Goal: Task Accomplishment & Management: Use online tool/utility

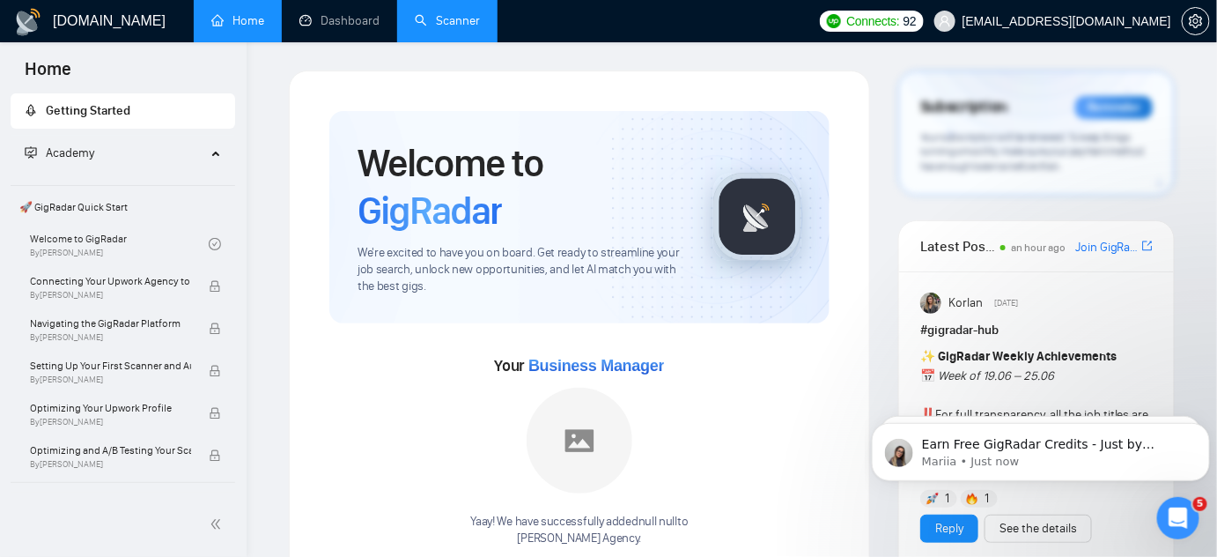
click at [437, 17] on link "Scanner" at bounding box center [447, 20] width 65 height 15
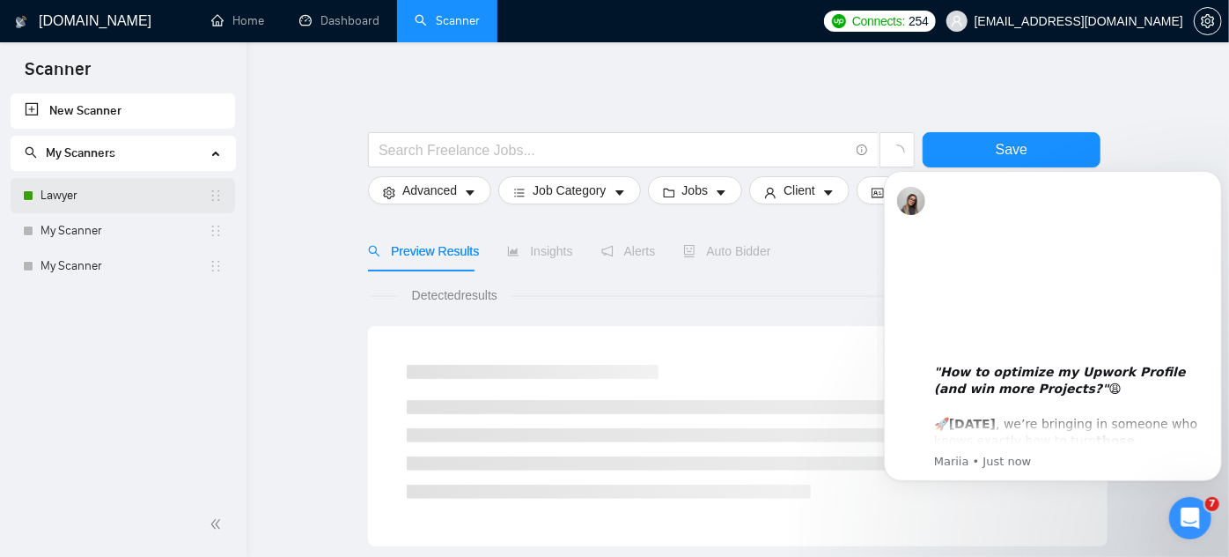
click at [107, 199] on link "Lawyer" at bounding box center [125, 195] width 168 height 35
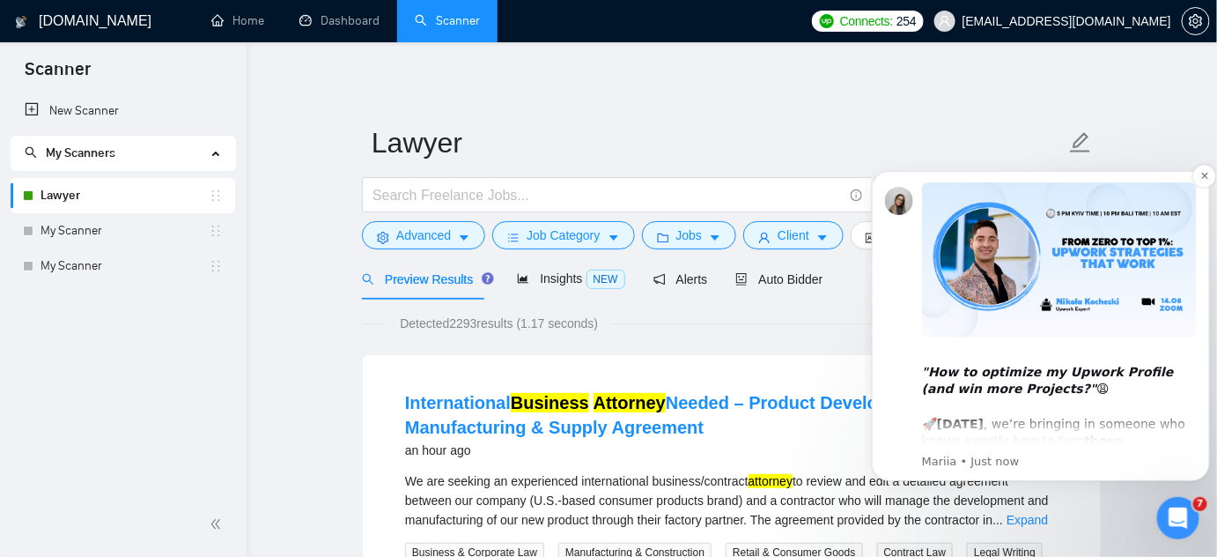
click at [981, 429] on b "This Thursday" at bounding box center [959, 423] width 47 height 14
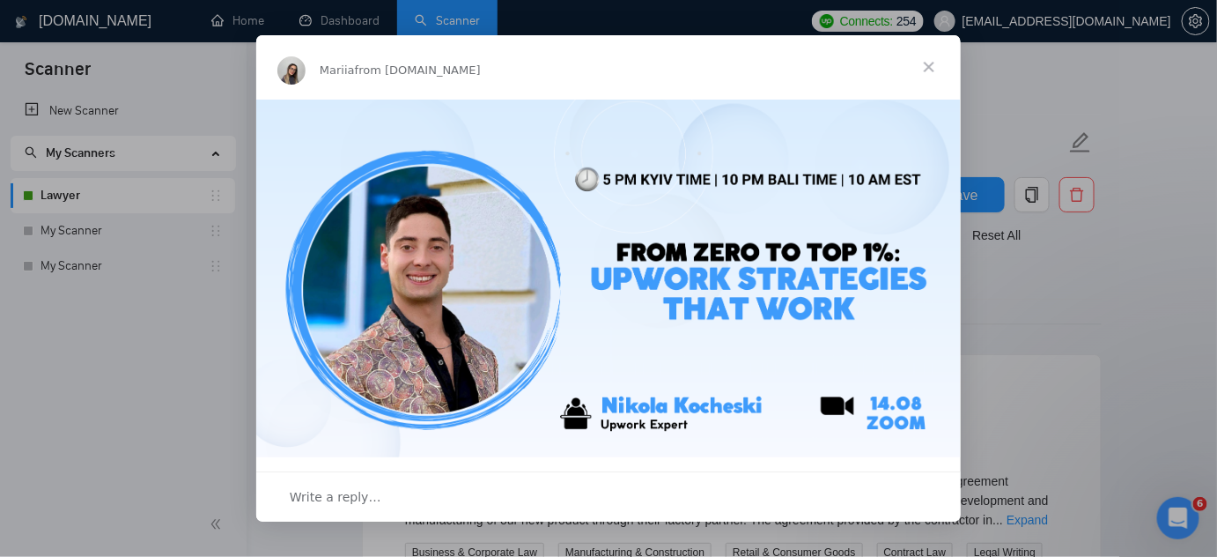
click at [941, 63] on span "Close" at bounding box center [928, 66] width 63 height 63
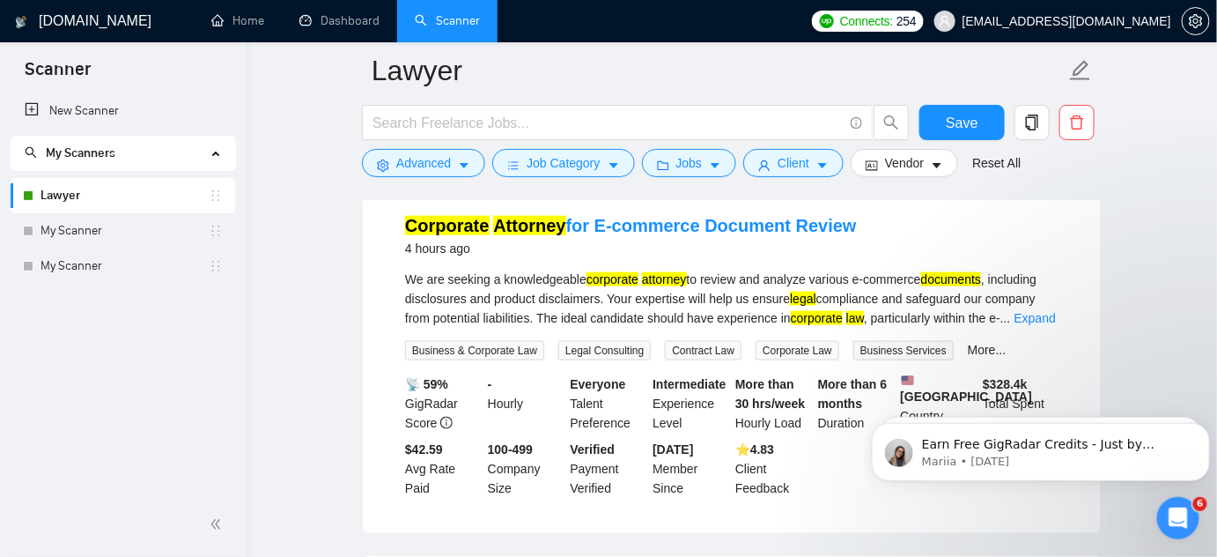
scroll to position [550, 0]
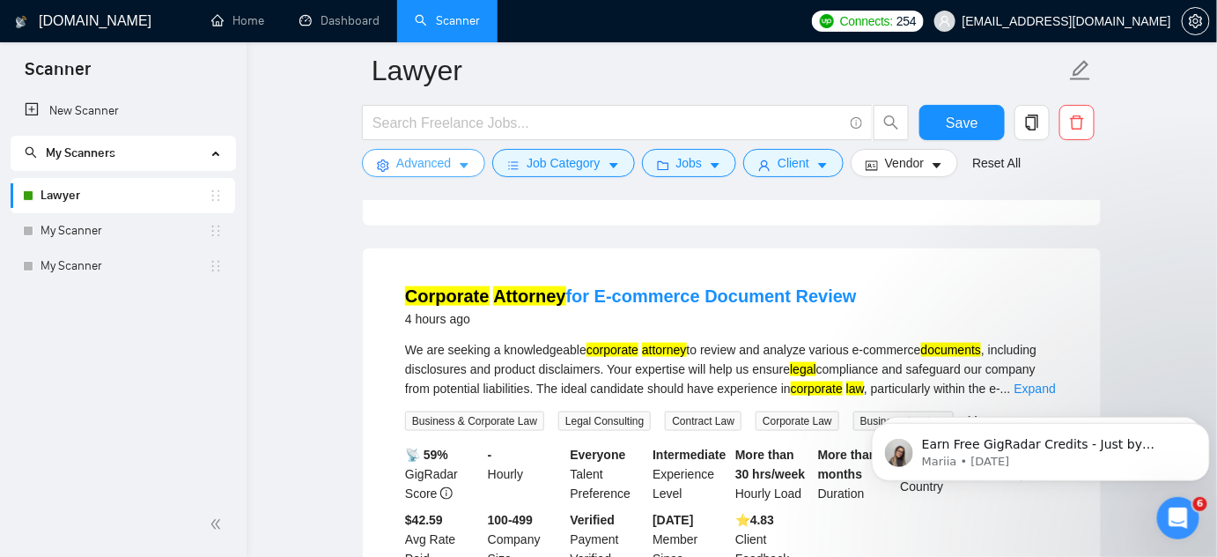
click at [462, 172] on icon "caret-down" at bounding box center [464, 165] width 12 height 12
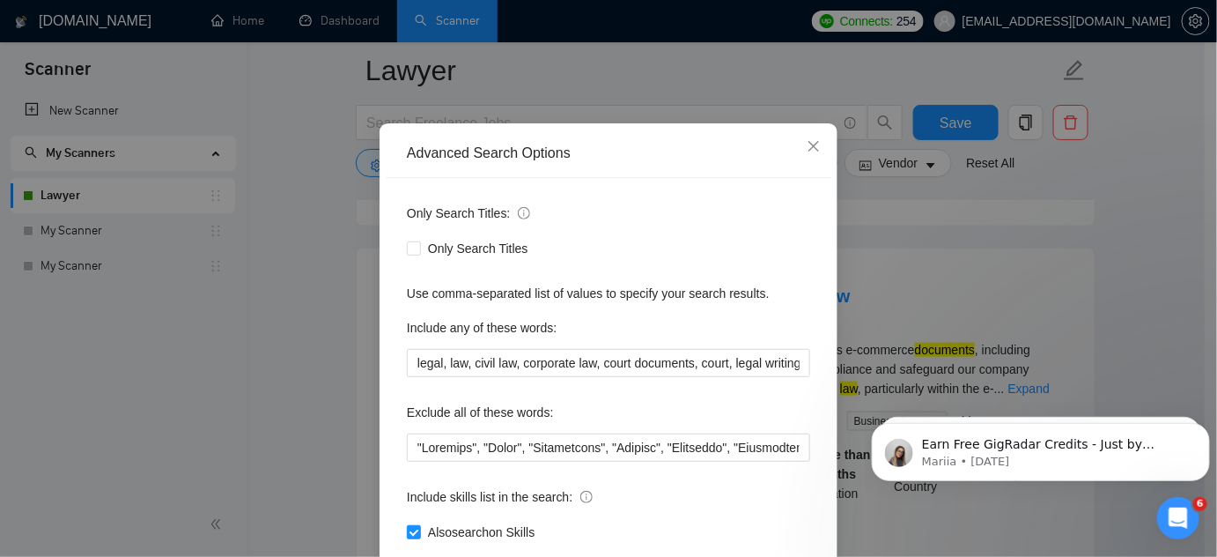
scroll to position [79, 0]
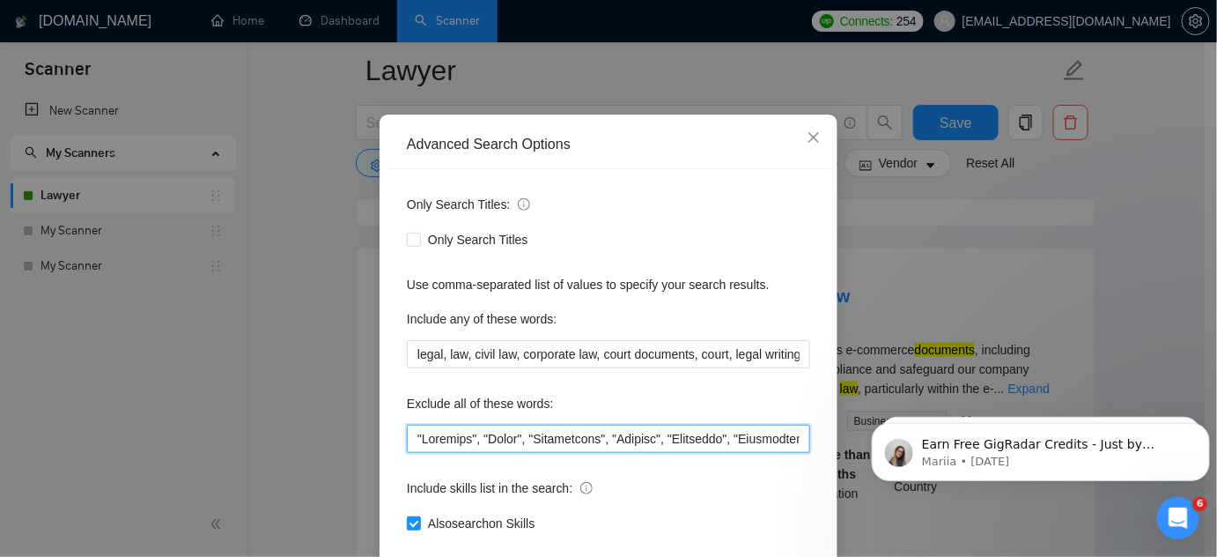
drag, startPoint x: 648, startPoint y: 446, endPoint x: 799, endPoint y: 442, distance: 150.6
drag, startPoint x: 799, startPoint y: 442, endPoint x: 747, endPoint y: 441, distance: 52.0
click at [747, 441] on input "text" at bounding box center [608, 438] width 403 height 28
drag, startPoint x: 689, startPoint y: 438, endPoint x: 794, endPoint y: 443, distance: 105.8
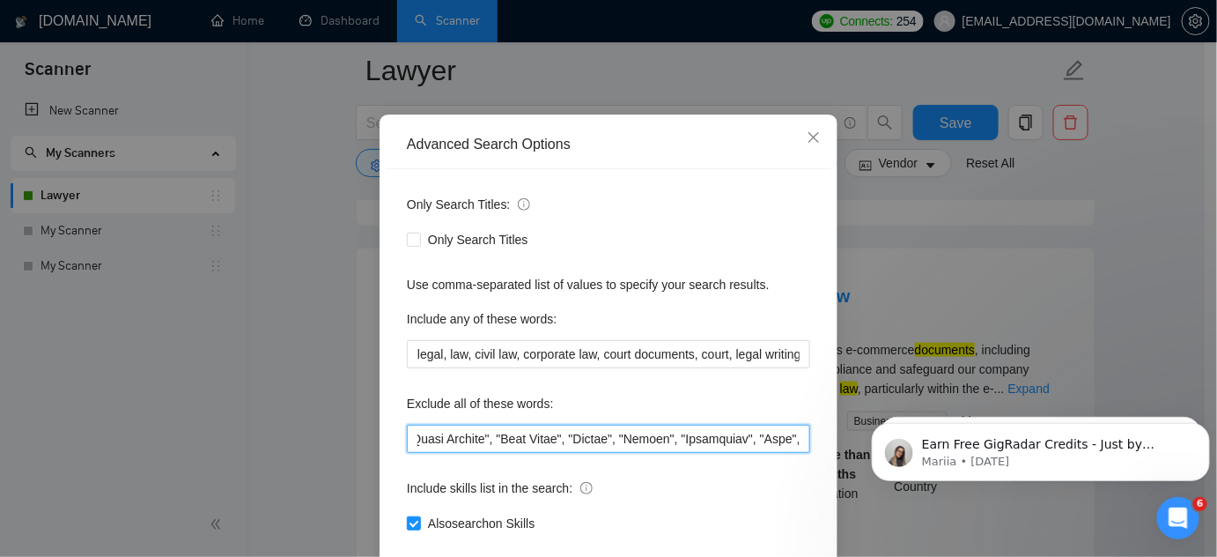
click at [794, 443] on input "text" at bounding box center [608, 438] width 403 height 28
click at [755, 439] on input "text" at bounding box center [608, 438] width 403 height 28
drag, startPoint x: 743, startPoint y: 435, endPoint x: 813, endPoint y: 443, distance: 70.0
click at [813, 443] on div "Only Search Titles: Only Search Titles Use comma-separated list of values to sp…" at bounding box center [609, 374] width 446 height 410
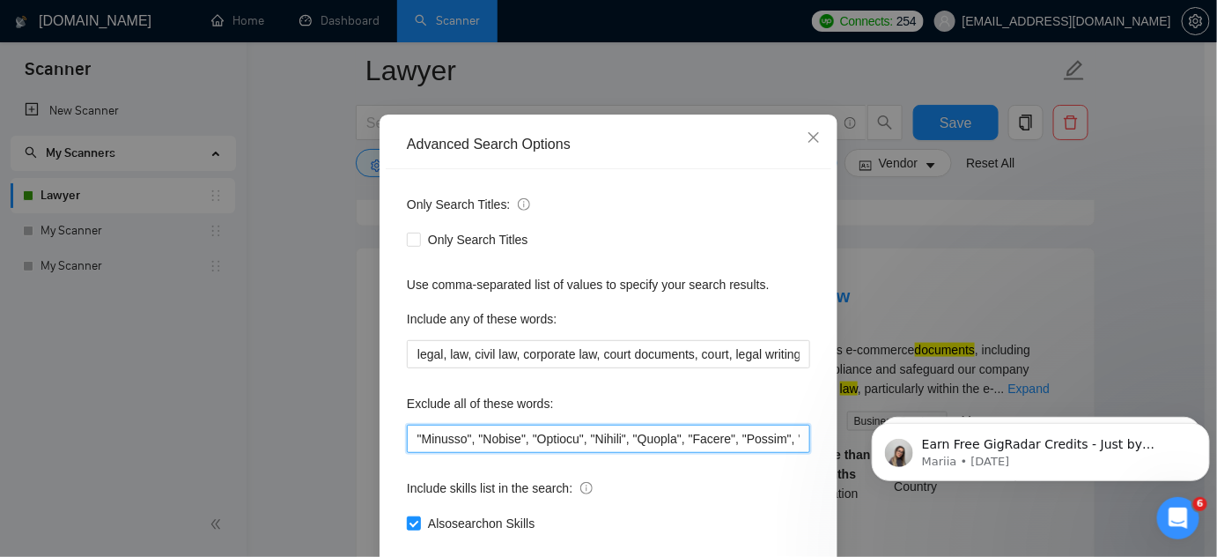
click at [692, 440] on input "text" at bounding box center [608, 438] width 403 height 28
drag, startPoint x: 674, startPoint y: 439, endPoint x: 795, endPoint y: 447, distance: 121.9
click at [795, 447] on input "text" at bounding box center [608, 438] width 403 height 28
click at [708, 444] on input "text" at bounding box center [608, 438] width 403 height 28
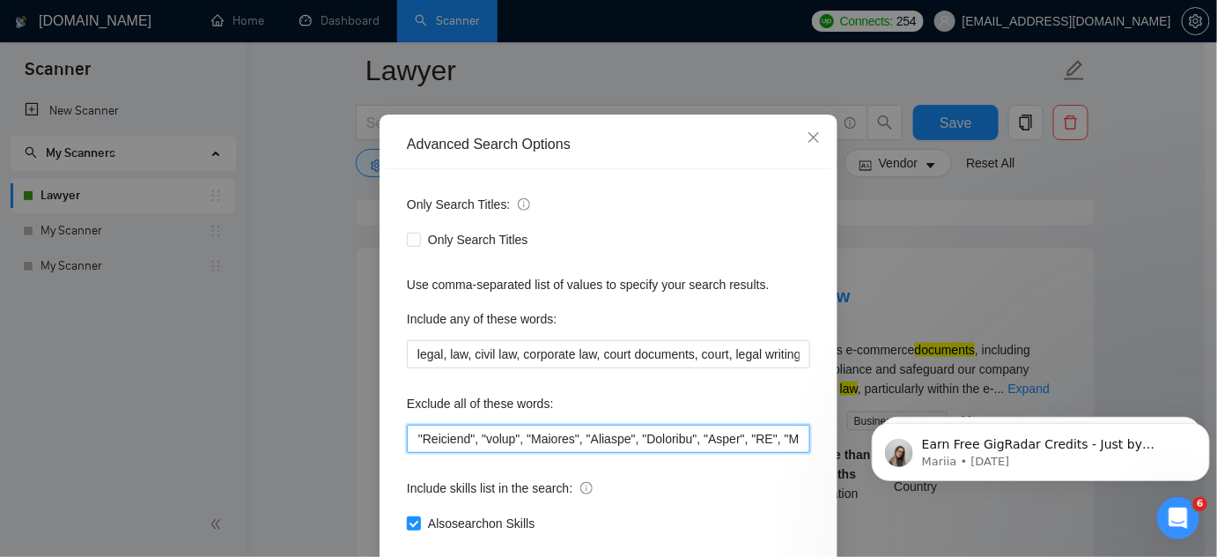
scroll to position [0, 5451]
drag, startPoint x: 681, startPoint y: 439, endPoint x: 804, endPoint y: 453, distance: 124.1
click at [804, 453] on div "Only Search Titles: Only Search Titles Use comma-separated list of values to sp…" at bounding box center [609, 374] width 446 height 410
click at [679, 438] on input "text" at bounding box center [608, 438] width 403 height 28
drag, startPoint x: 653, startPoint y: 436, endPoint x: 798, endPoint y: 446, distance: 144.8
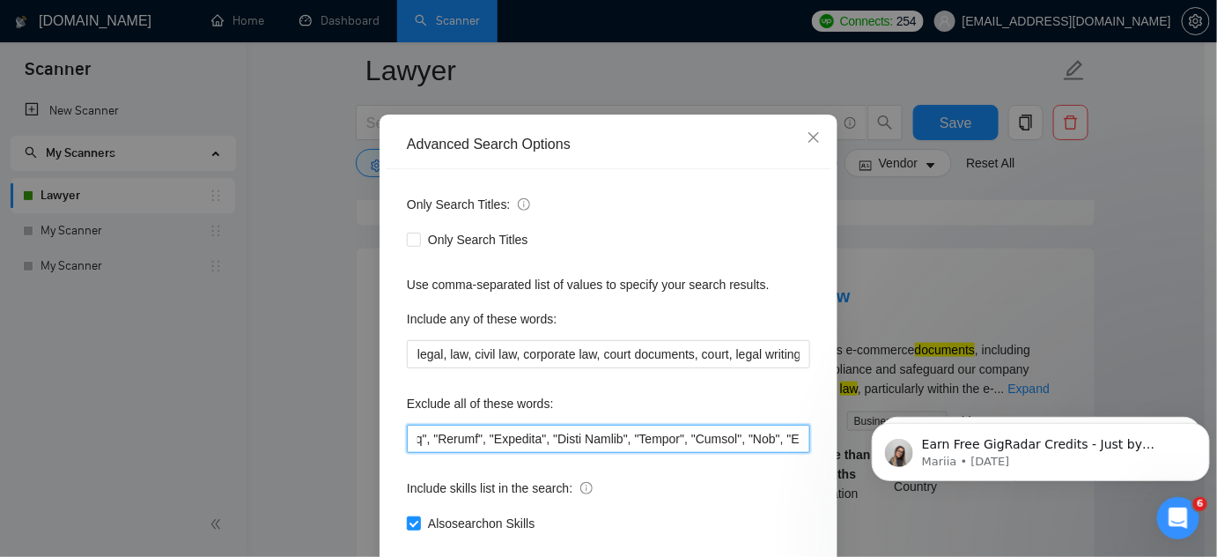
click at [798, 446] on input "text" at bounding box center [608, 438] width 403 height 28
click at [697, 436] on input "text" at bounding box center [608, 438] width 403 height 28
drag, startPoint x: 683, startPoint y: 439, endPoint x: 794, endPoint y: 447, distance: 111.2
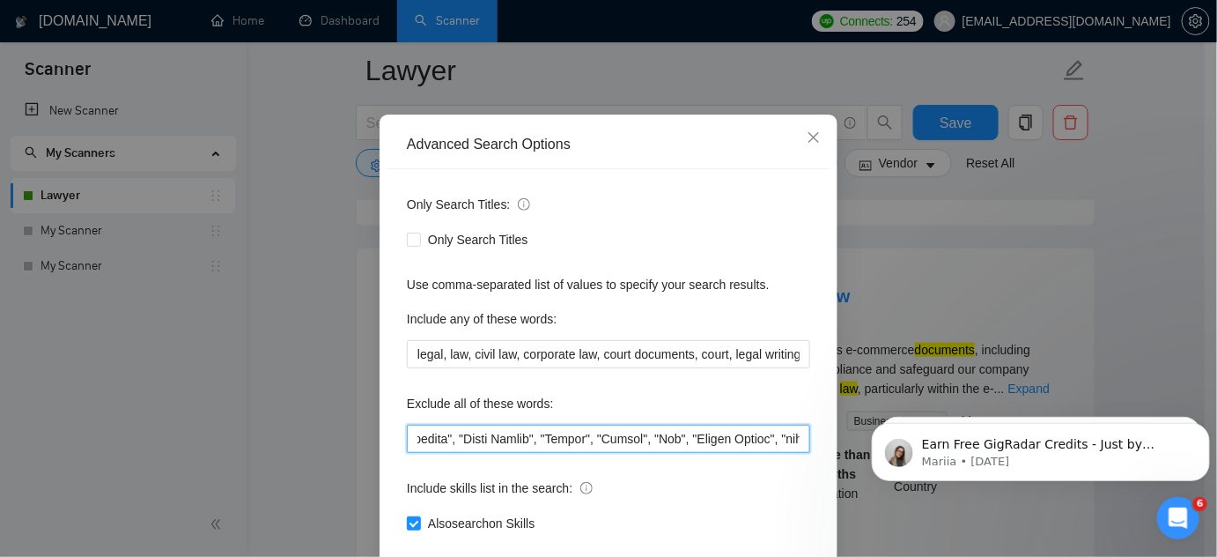
click at [794, 447] on input "text" at bounding box center [608, 438] width 403 height 28
click at [738, 443] on input "text" at bounding box center [608, 438] width 403 height 28
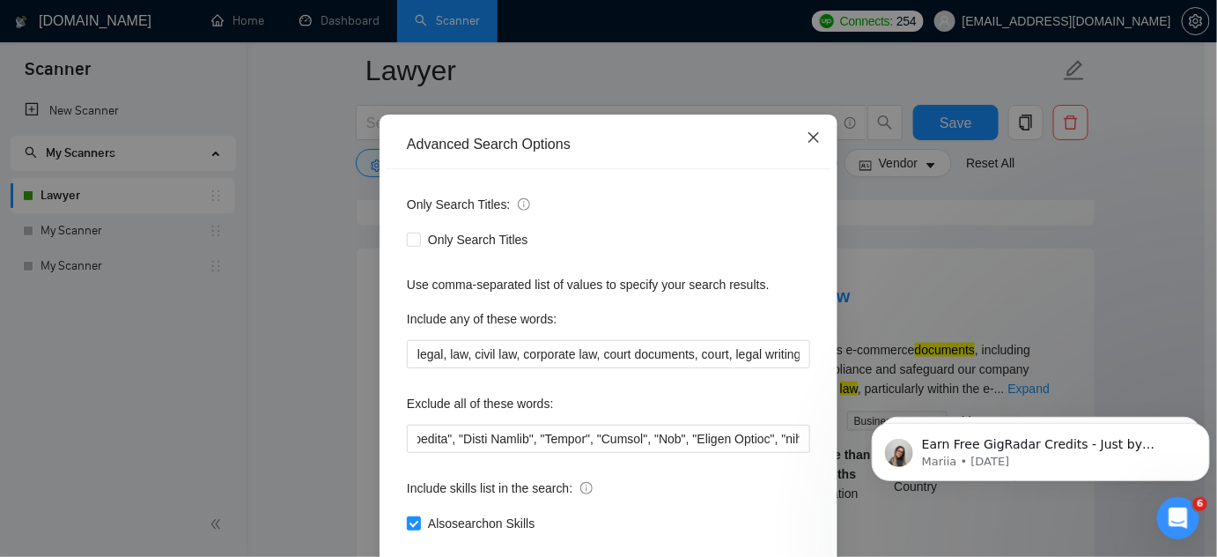
scroll to position [0, 0]
click at [808, 136] on icon "close" at bounding box center [814, 137] width 14 height 14
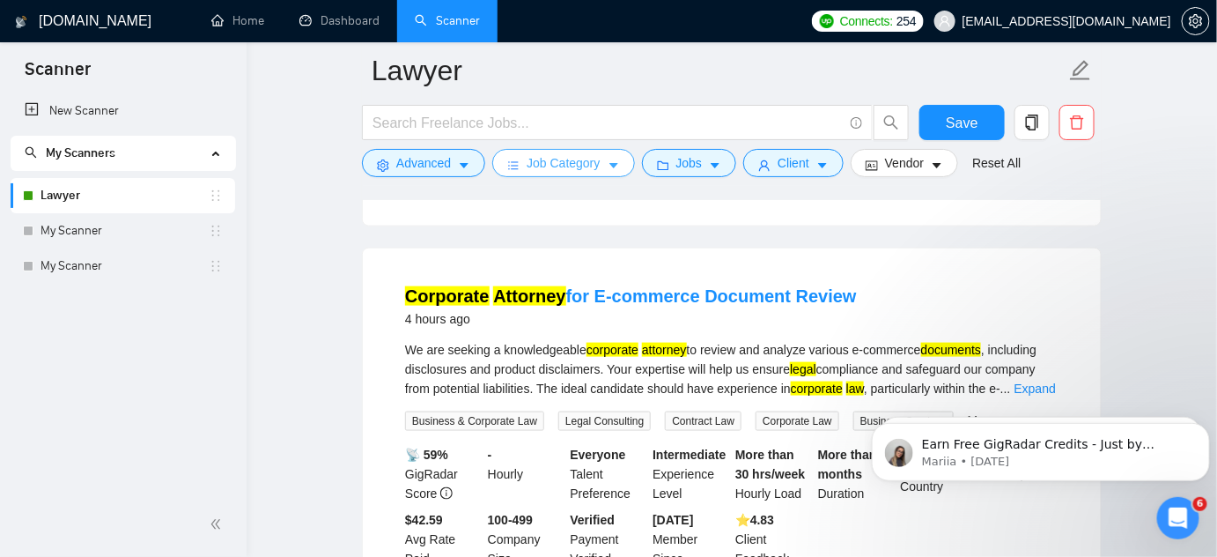
click at [624, 167] on button "Job Category" at bounding box center [563, 163] width 142 height 28
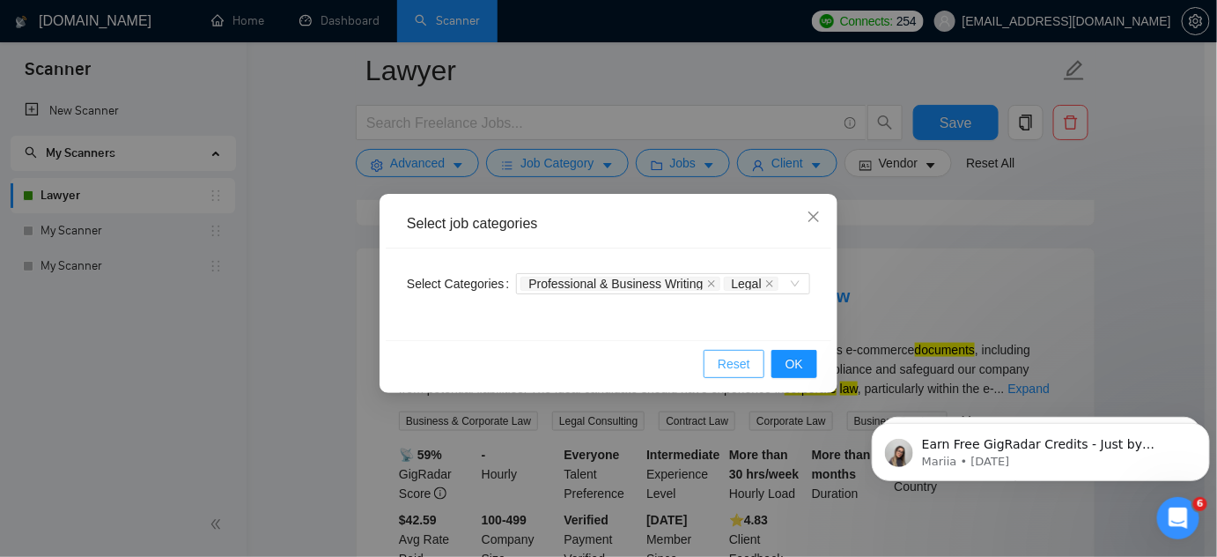
click at [746, 358] on span "Reset" at bounding box center [734, 363] width 33 height 19
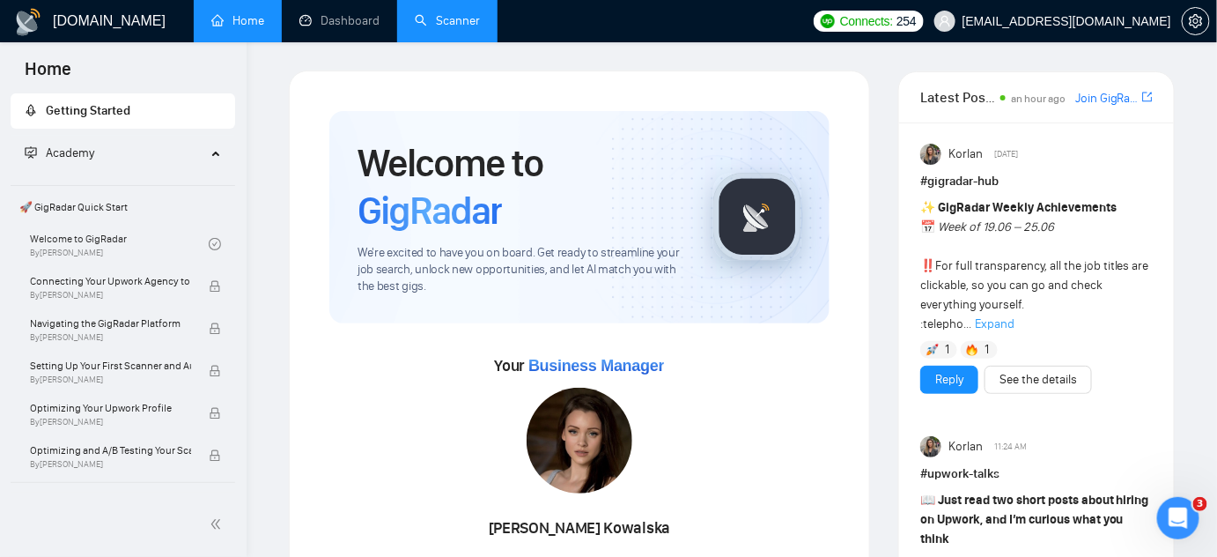
click at [444, 24] on link "Scanner" at bounding box center [447, 20] width 65 height 15
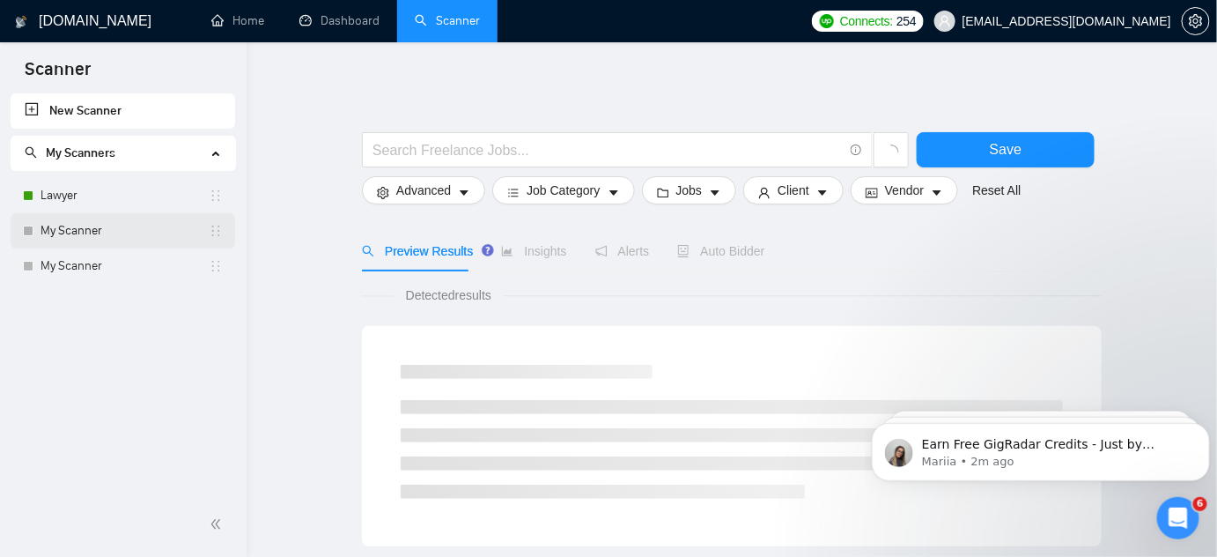
click at [115, 218] on link "My Scanner" at bounding box center [125, 230] width 168 height 35
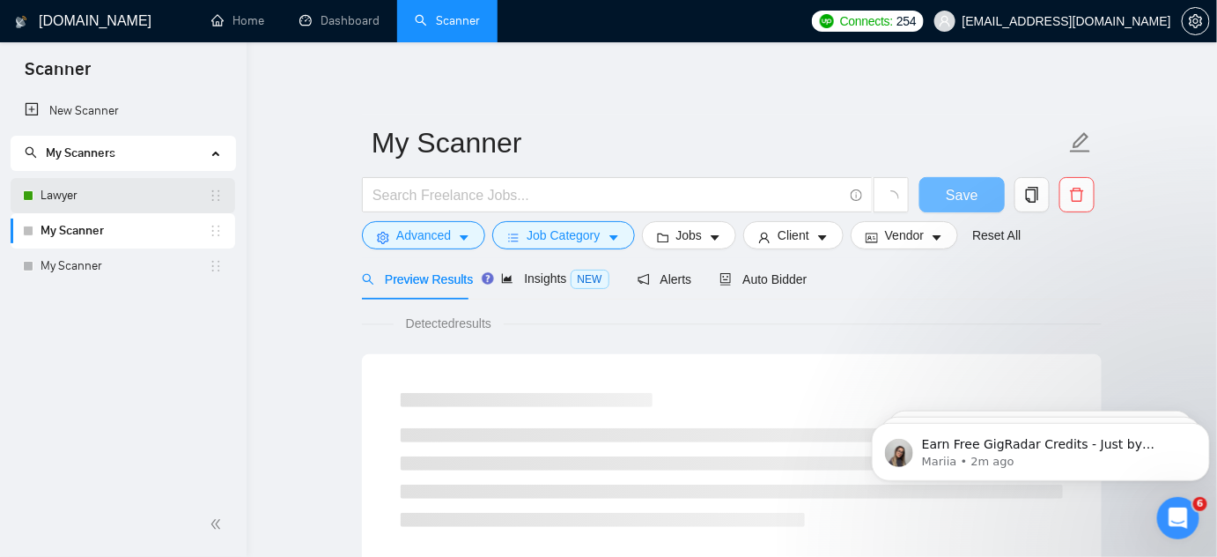
click at [113, 193] on link "Lawyer" at bounding box center [125, 195] width 168 height 35
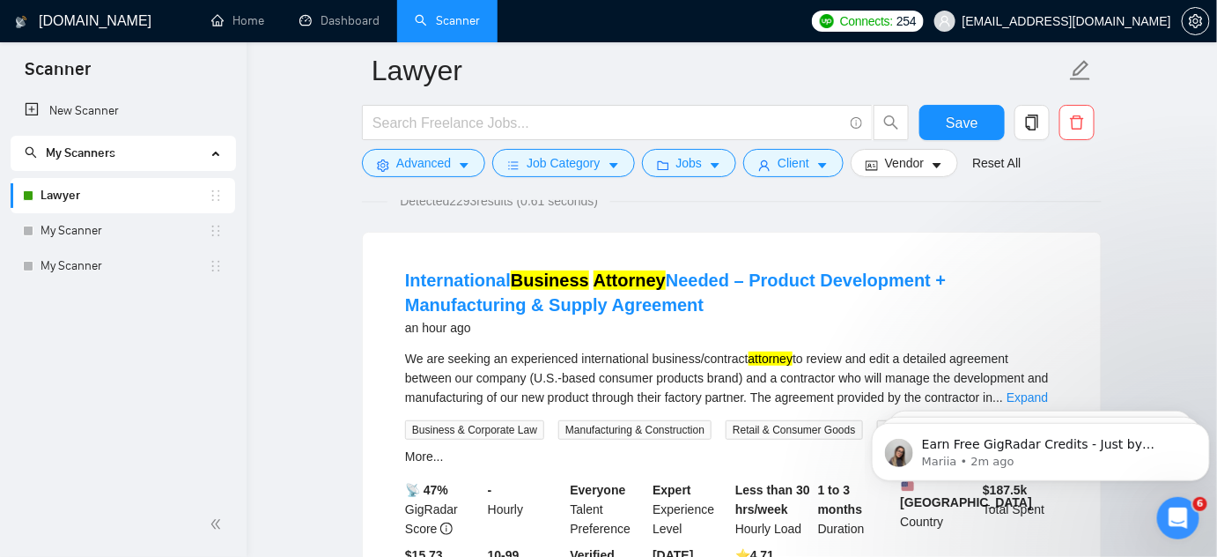
scroll to position [136, 0]
click at [585, 188] on div at bounding box center [732, 193] width 740 height 14
click at [613, 166] on icon "caret-down" at bounding box center [614, 165] width 12 height 12
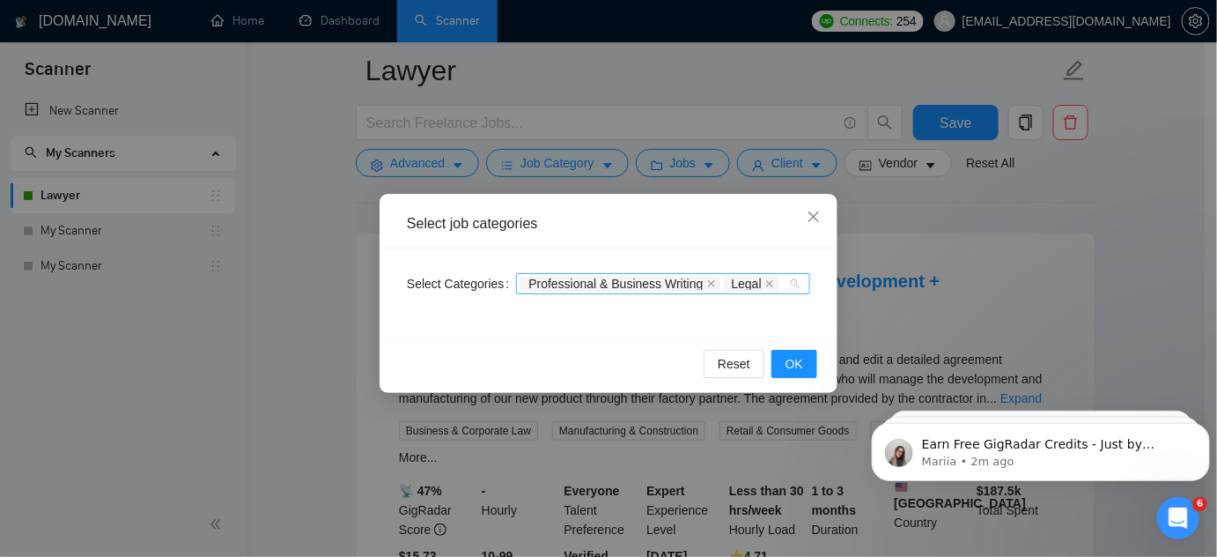
click at [796, 284] on div "Professional & Business Writing Legal" at bounding box center [663, 283] width 294 height 21
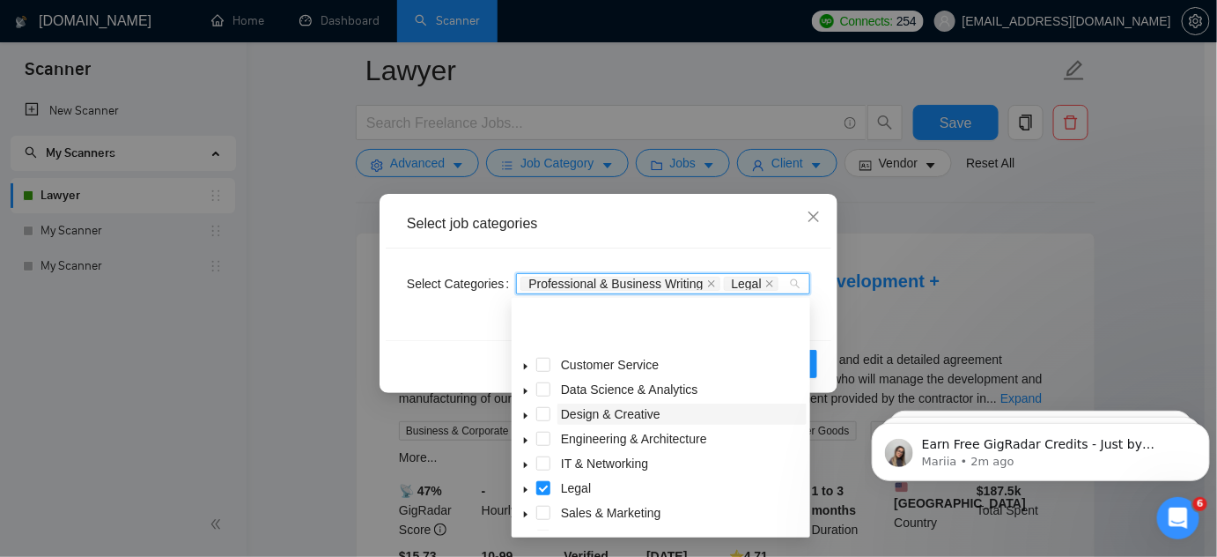
scroll to position [70, 0]
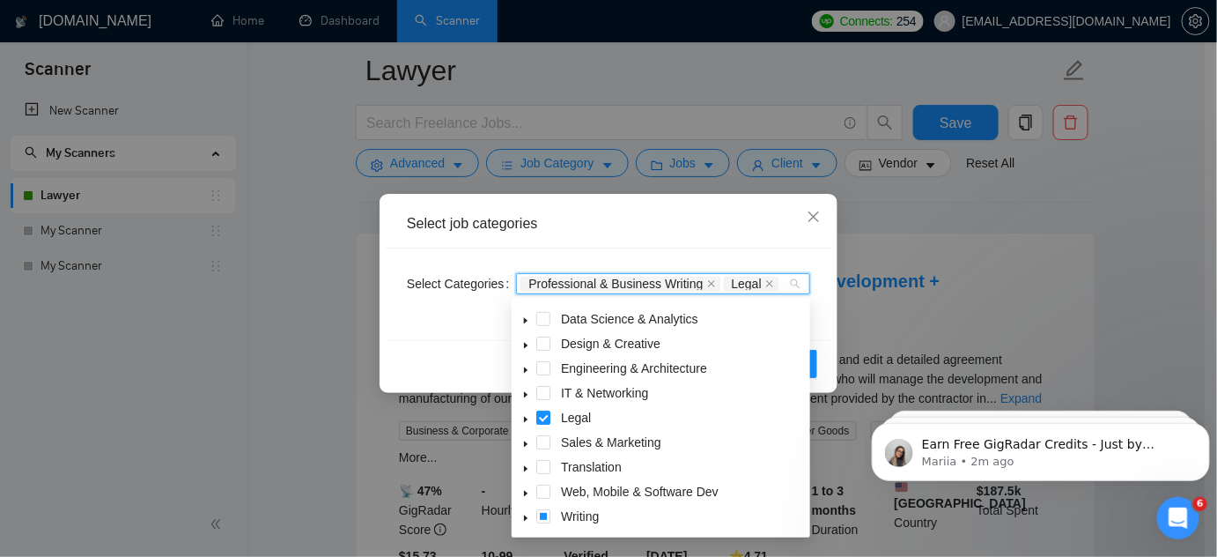
click at [523, 419] on icon "caret-down" at bounding box center [525, 419] width 9 height 9
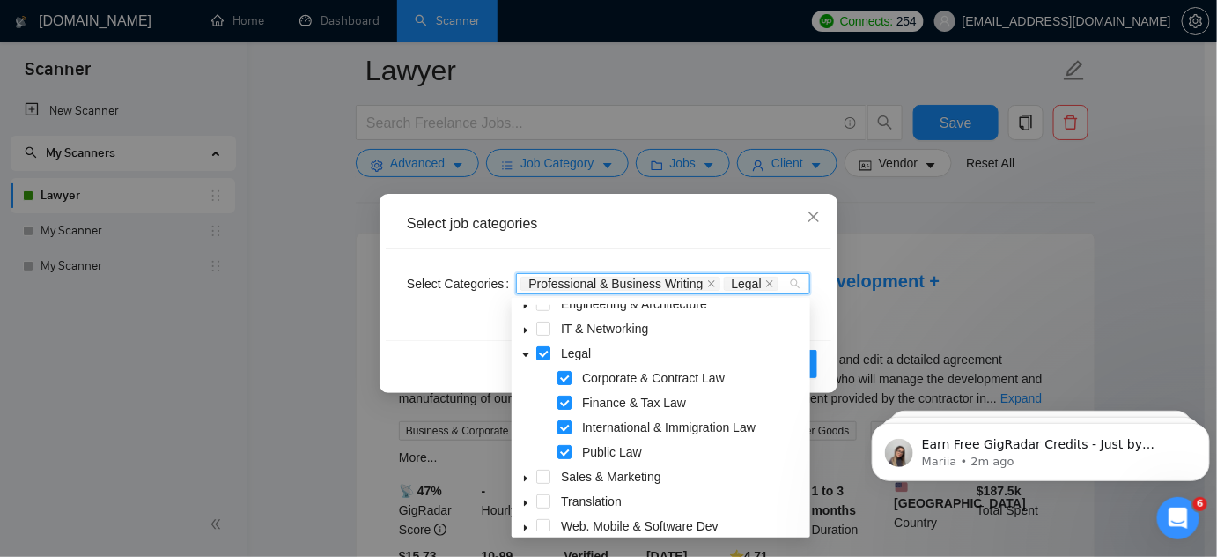
scroll to position [137, 0]
click at [563, 401] on span at bounding box center [564, 400] width 14 height 14
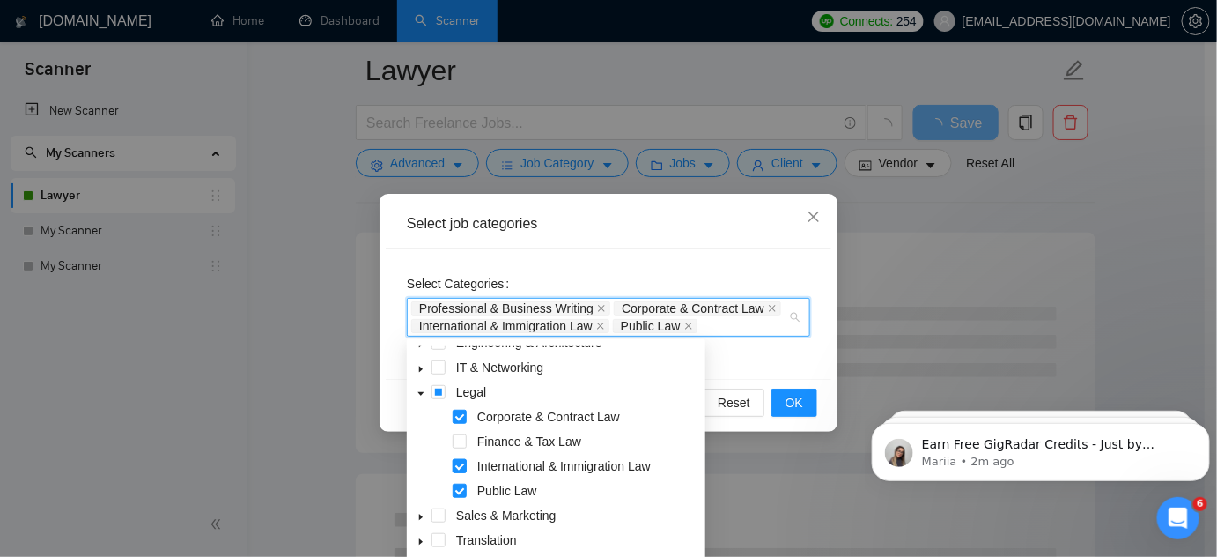
click at [461, 465] on span at bounding box center [460, 466] width 14 height 14
click at [460, 490] on span at bounding box center [460, 490] width 14 height 14
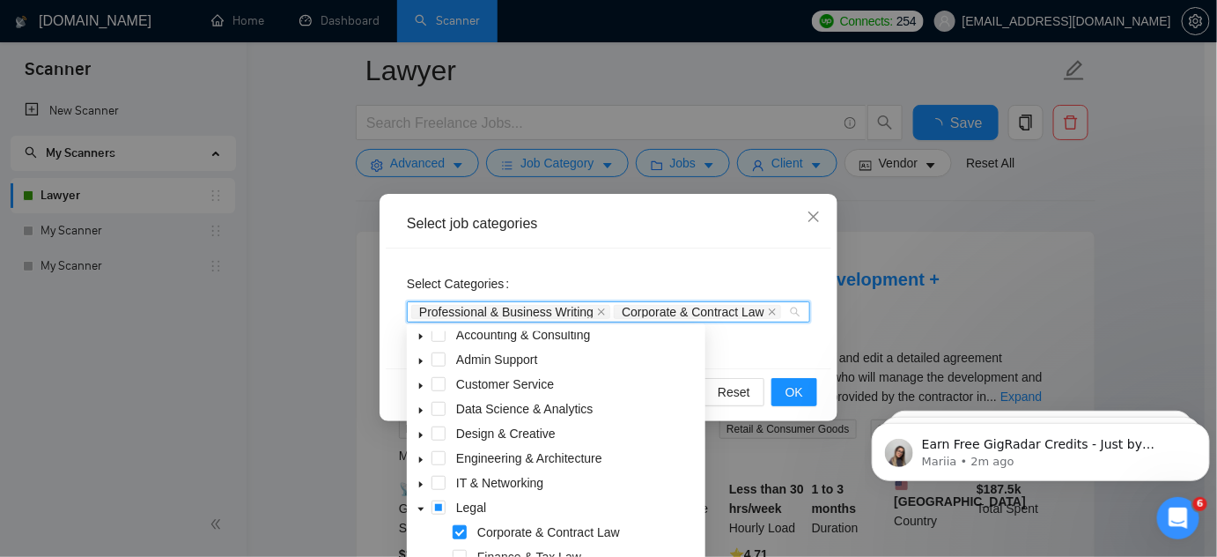
scroll to position [0, 0]
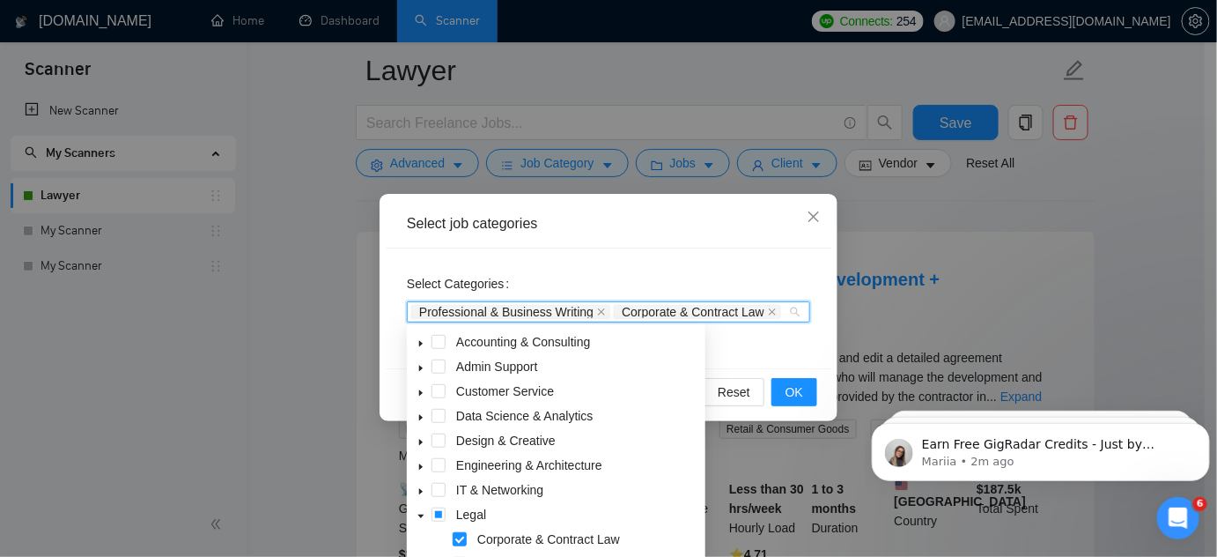
click at [416, 365] on span at bounding box center [420, 366] width 21 height 21
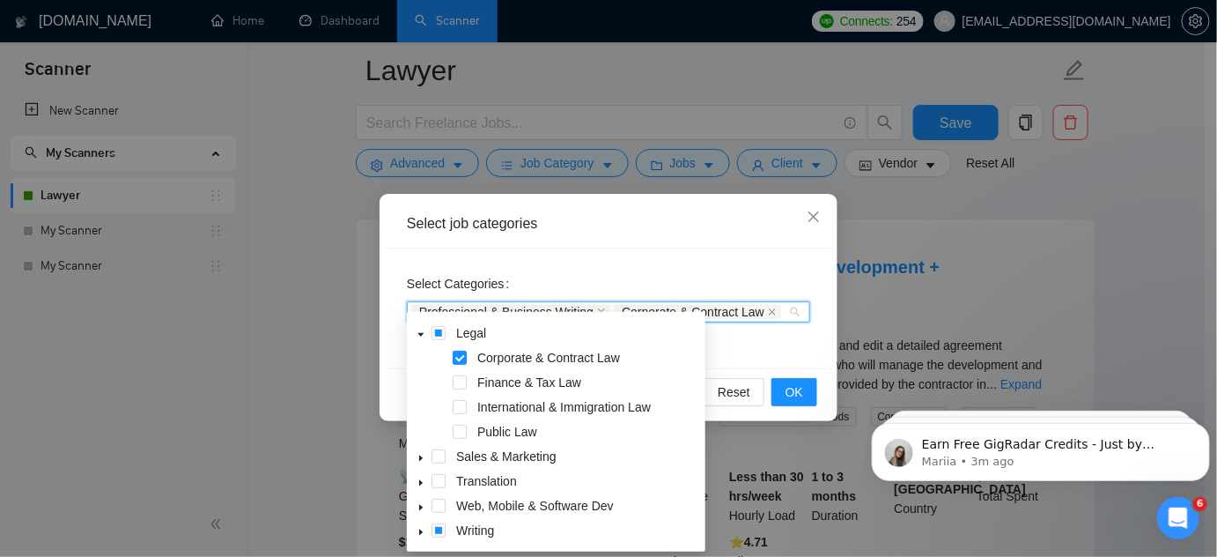
scroll to position [152, 0]
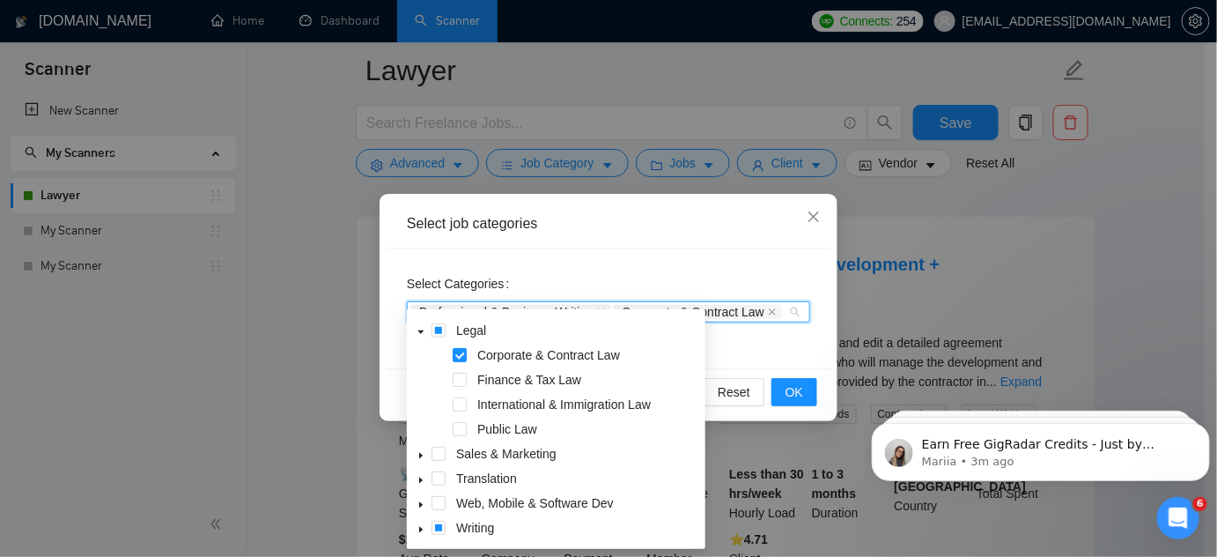
click at [421, 532] on icon "caret-down" at bounding box center [421, 529] width 9 height 9
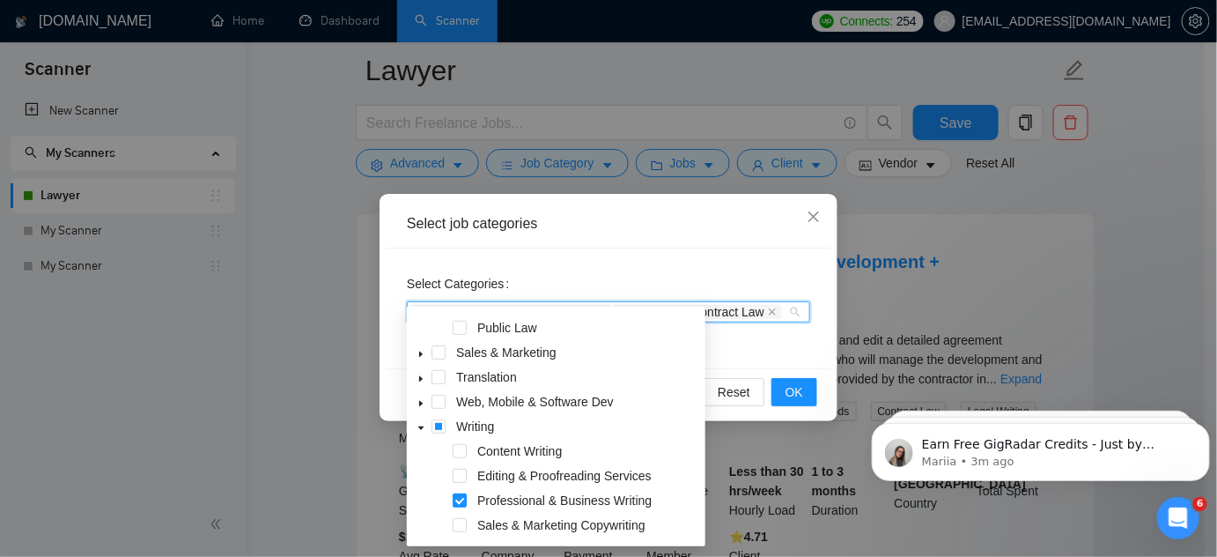
scroll to position [156, 0]
drag, startPoint x: 680, startPoint y: 356, endPoint x: 696, endPoint y: 323, distance: 36.2
click at [696, 323] on div "International & Immigration Law Public Law Sales & Marketing Translation Web, M…" at bounding box center [556, 425] width 292 height 225
click at [794, 313] on div "Professional & Business Writing Corporate & Contract Law" at bounding box center [608, 311] width 403 height 21
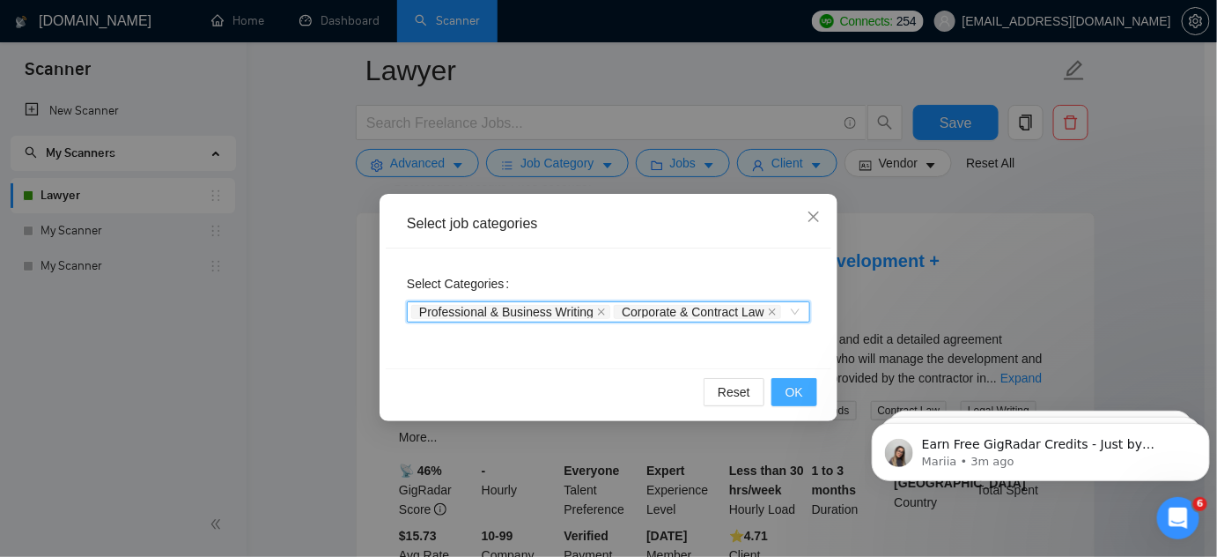
click at [798, 384] on span "OK" at bounding box center [795, 391] width 18 height 19
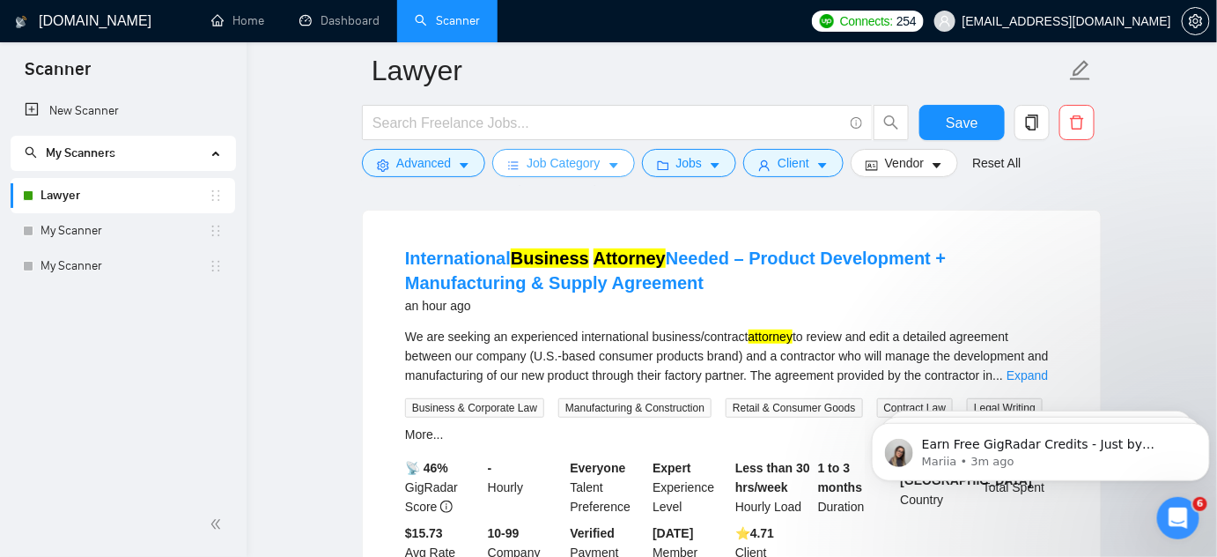
scroll to position [123, 0]
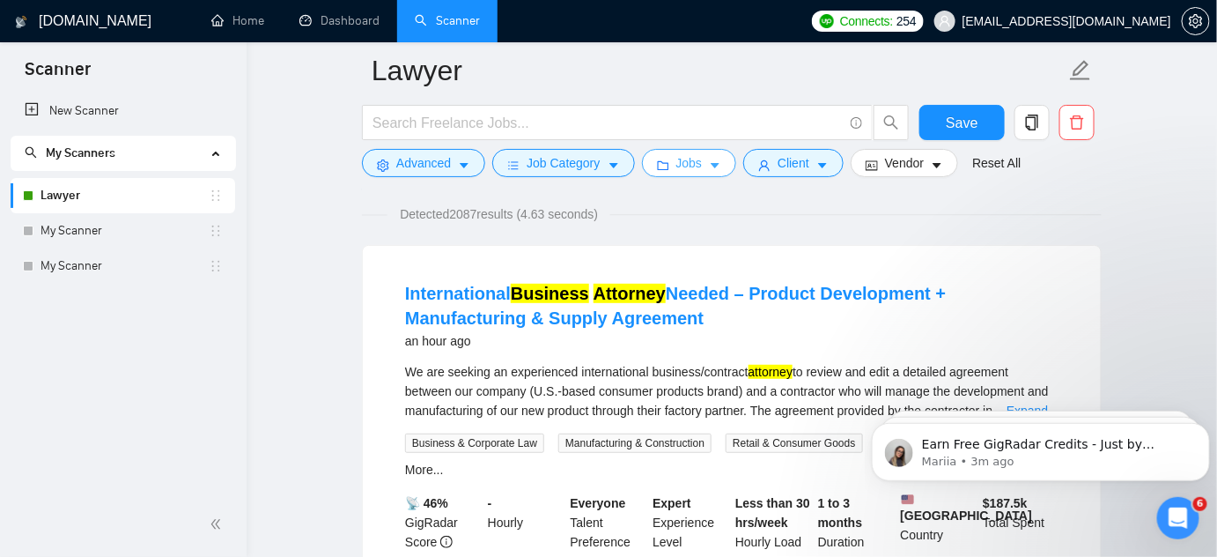
click at [713, 166] on icon "caret-down" at bounding box center [715, 165] width 12 height 12
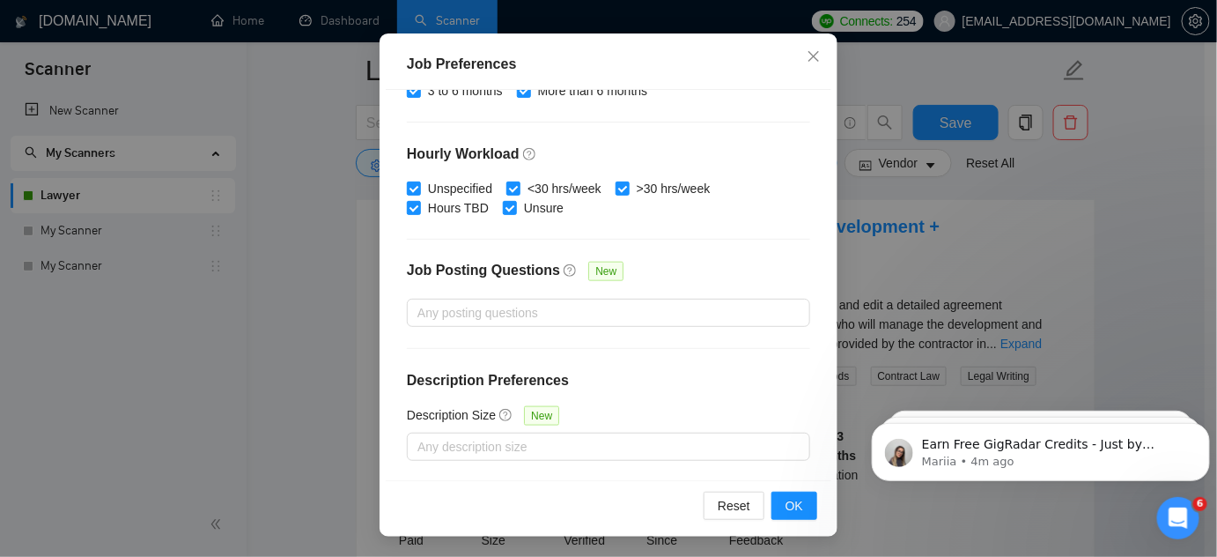
scroll to position [191, 0]
click at [808, 65] on span "Close" at bounding box center [814, 57] width 48 height 48
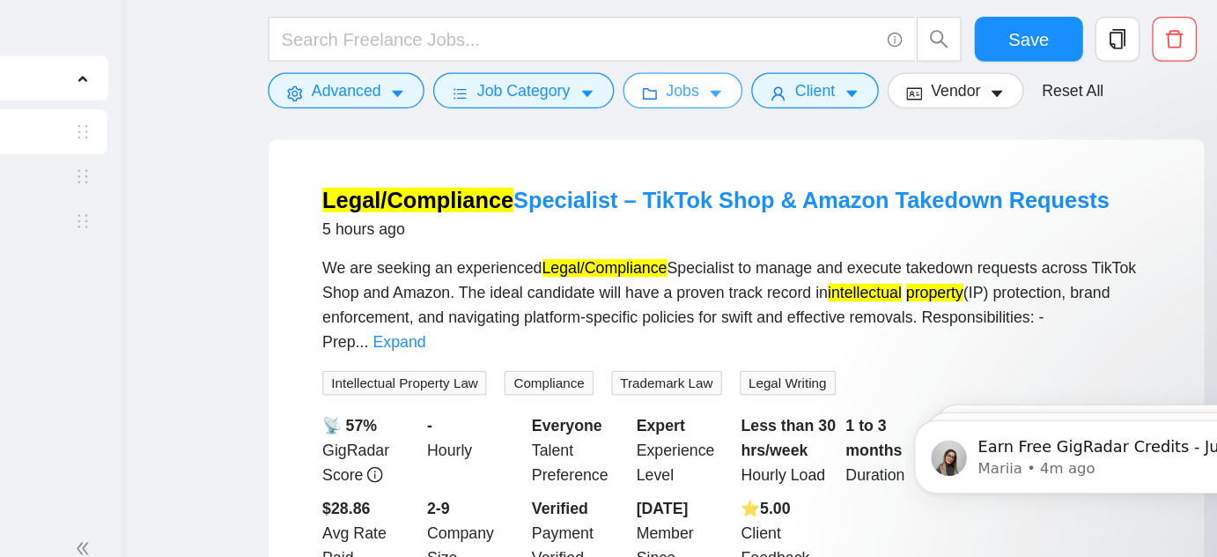
scroll to position [974, 0]
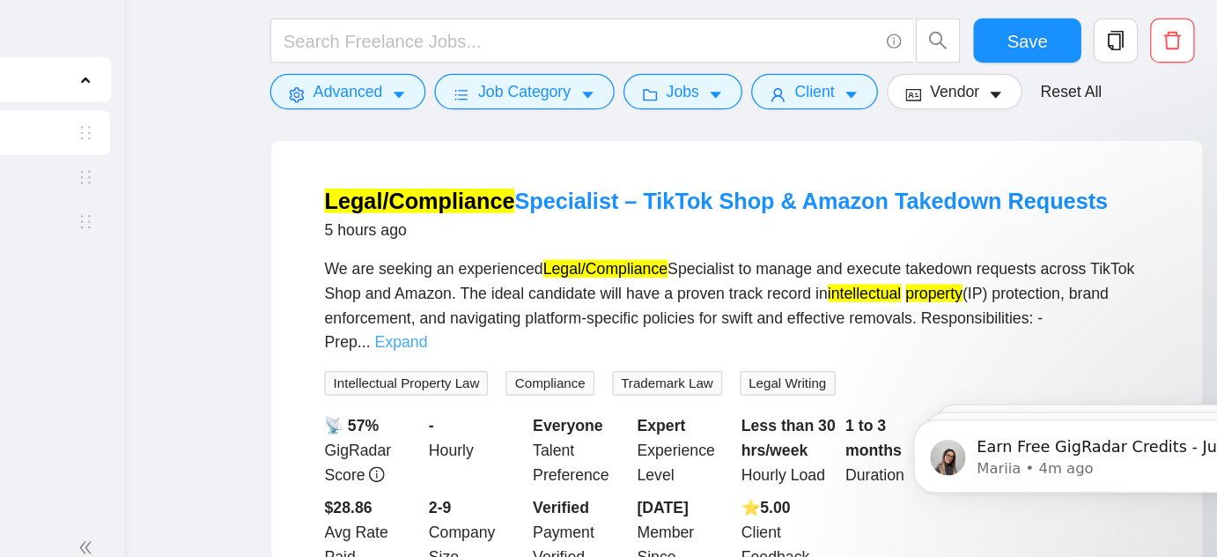
click at [486, 366] on link "Expand" at bounding box center [465, 361] width 41 height 14
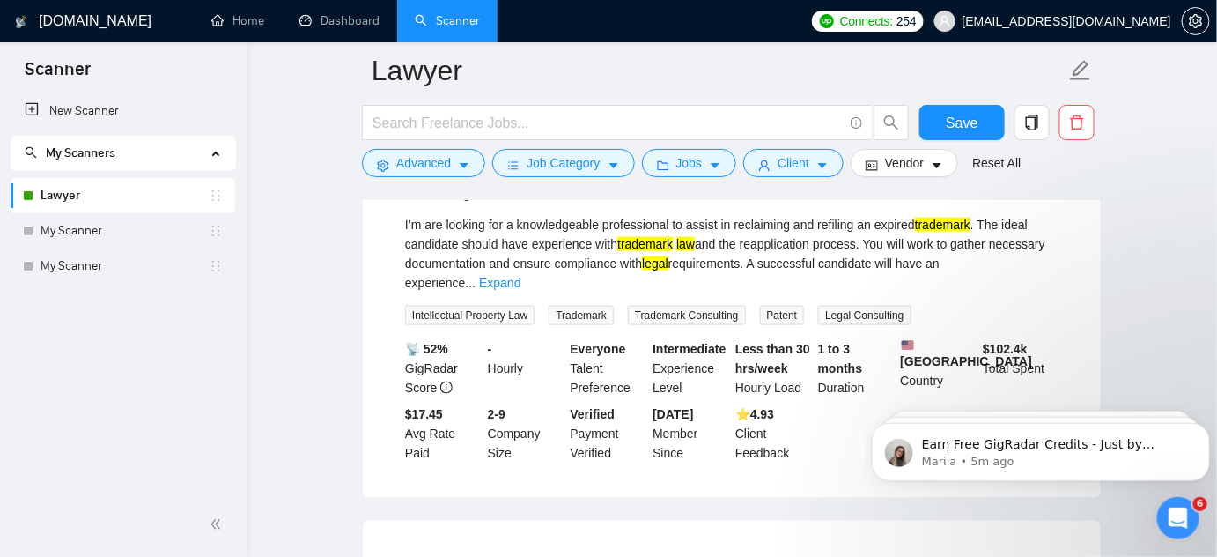
scroll to position [2868, 0]
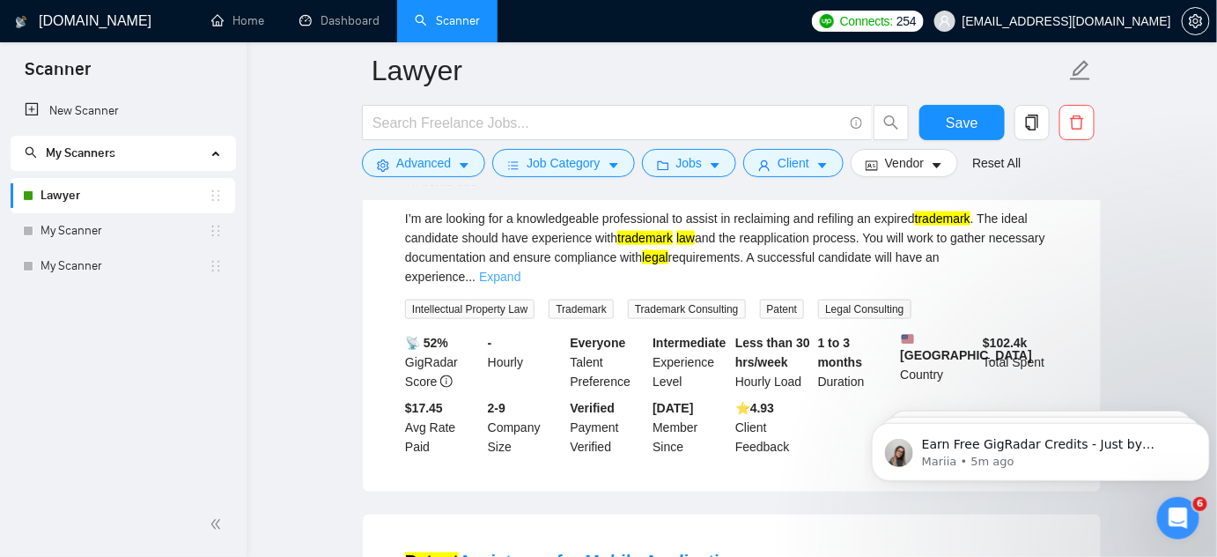
click at [520, 269] on link "Expand" at bounding box center [499, 276] width 41 height 14
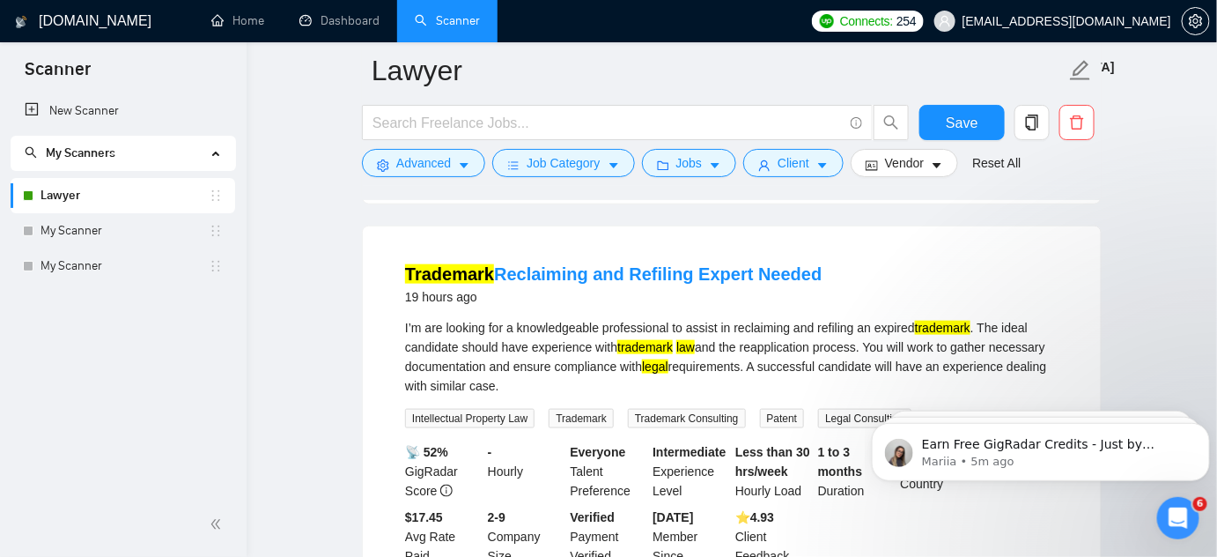
scroll to position [2760, 0]
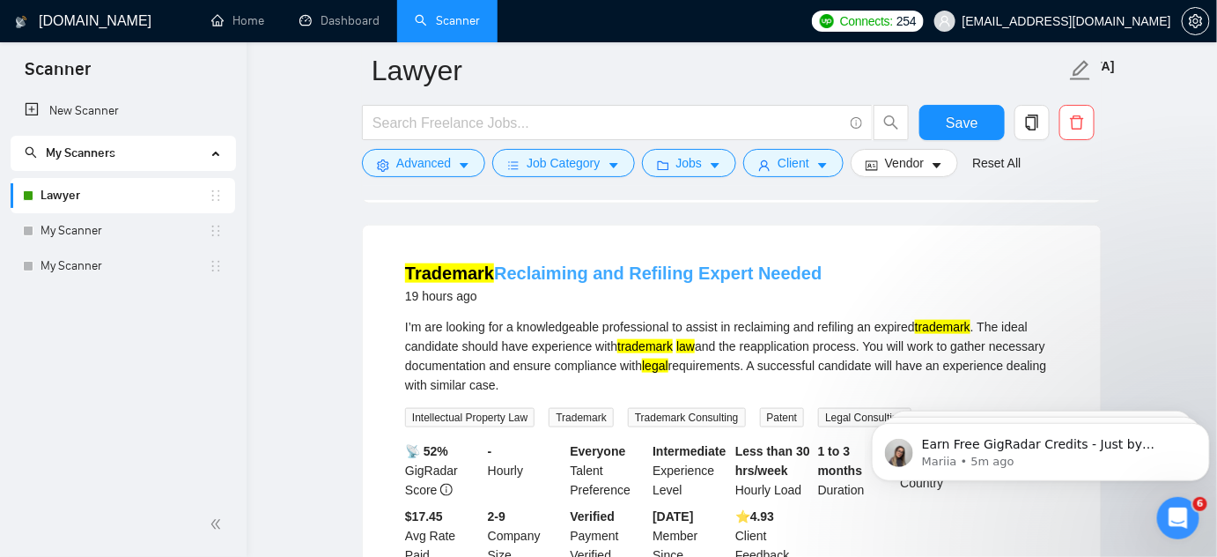
click at [706, 281] on link "Trademark Reclaiming and Refiling Expert Needed" at bounding box center [613, 272] width 417 height 19
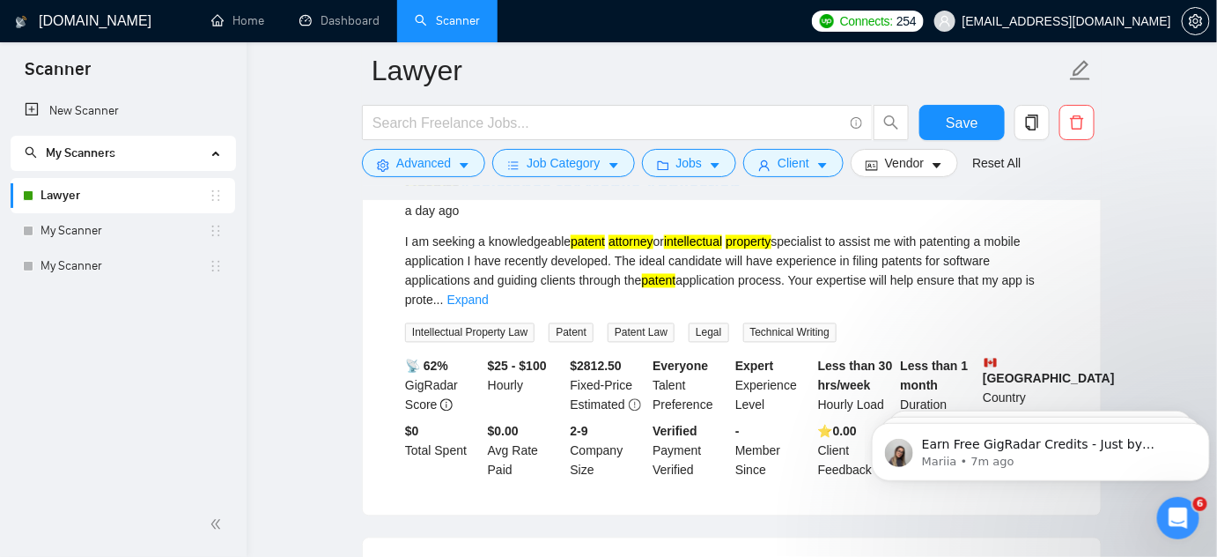
scroll to position [3243, 0]
click at [489, 306] on link "Expand" at bounding box center [467, 299] width 41 height 14
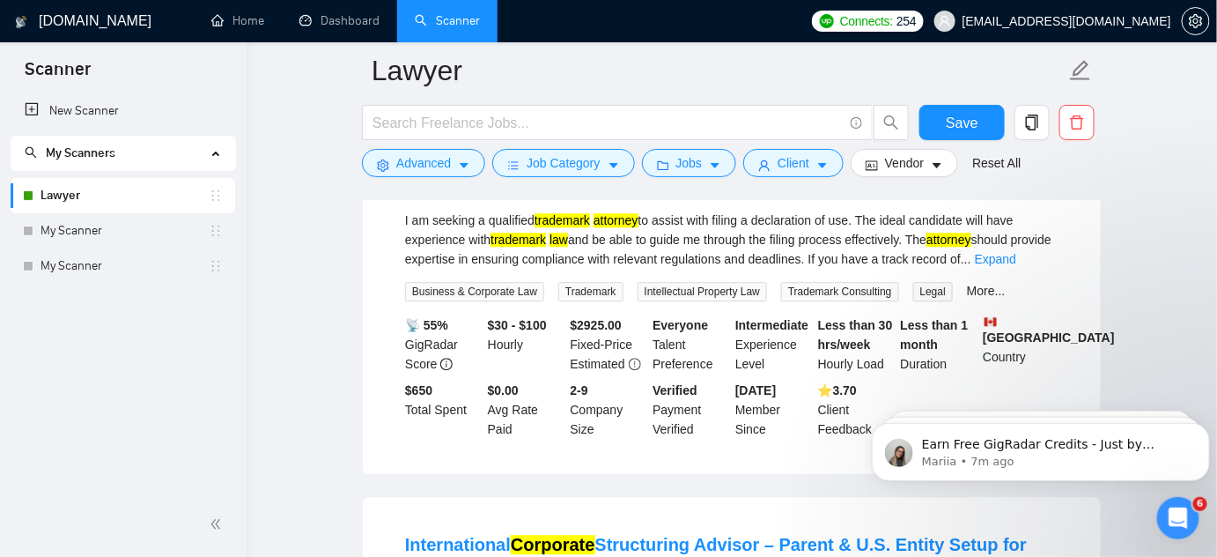
scroll to position [3681, 0]
click at [1016, 265] on link "Expand" at bounding box center [995, 258] width 41 height 14
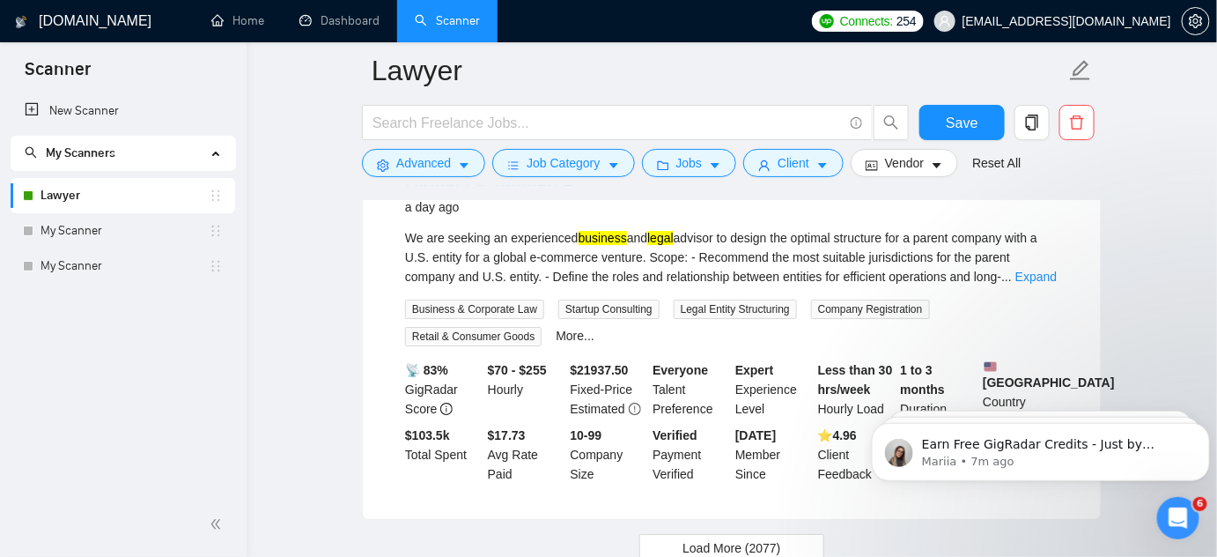
scroll to position [4085, 0]
click at [1033, 283] on link "Expand" at bounding box center [1035, 276] width 41 height 14
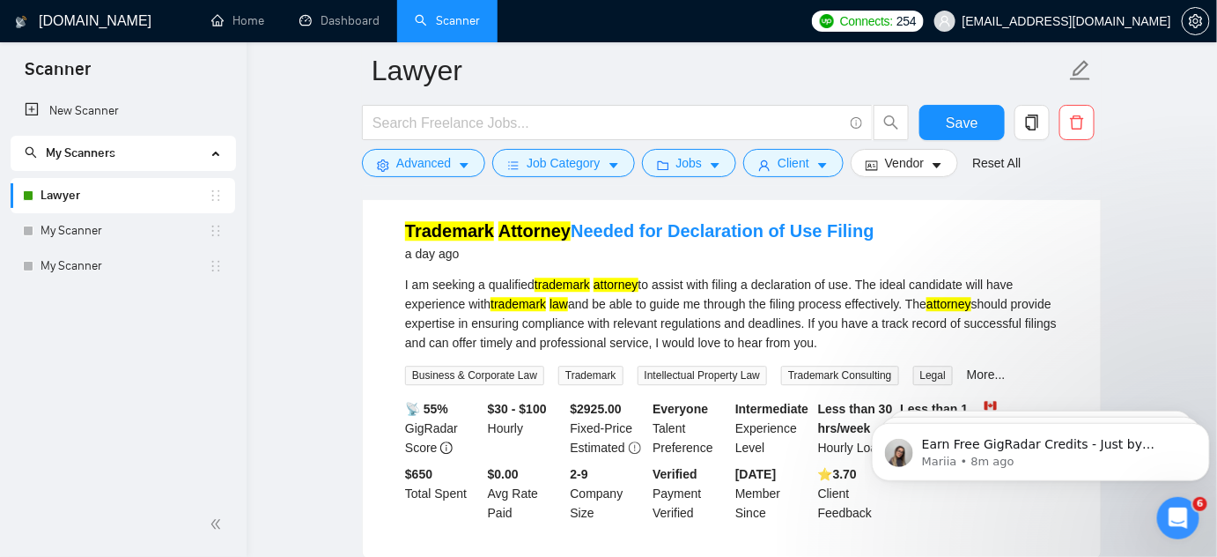
scroll to position [3615, 0]
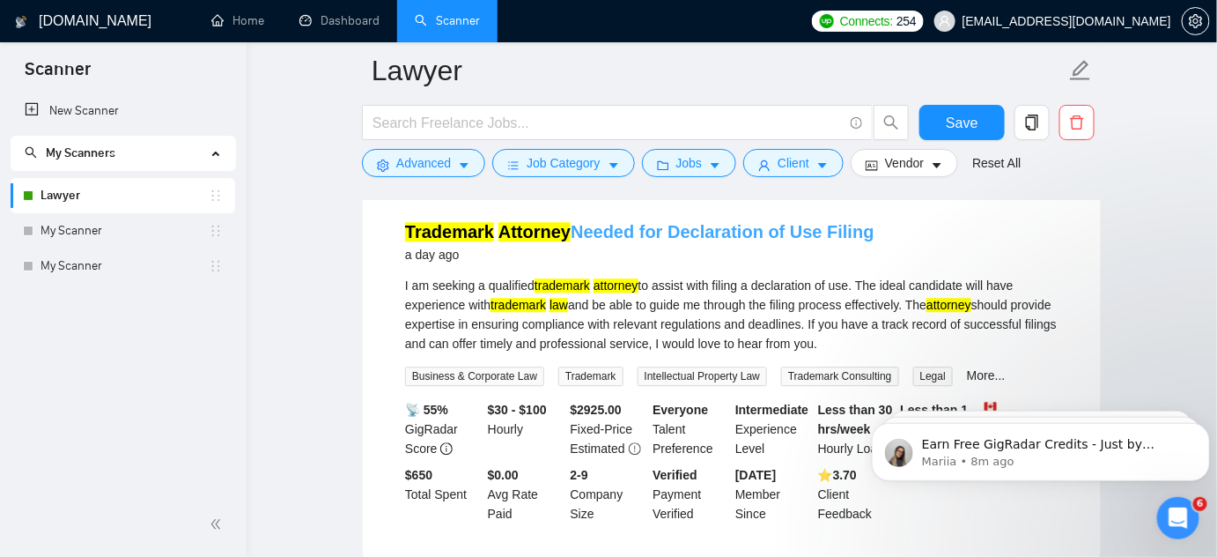
drag, startPoint x: 702, startPoint y: 263, endPoint x: 644, endPoint y: 264, distance: 58.1
drag, startPoint x: 644, startPoint y: 264, endPoint x: 594, endPoint y: 262, distance: 50.2
click at [594, 241] on link "Trademark Attorney Needed for Declaration of Use Filing" at bounding box center [639, 231] width 469 height 19
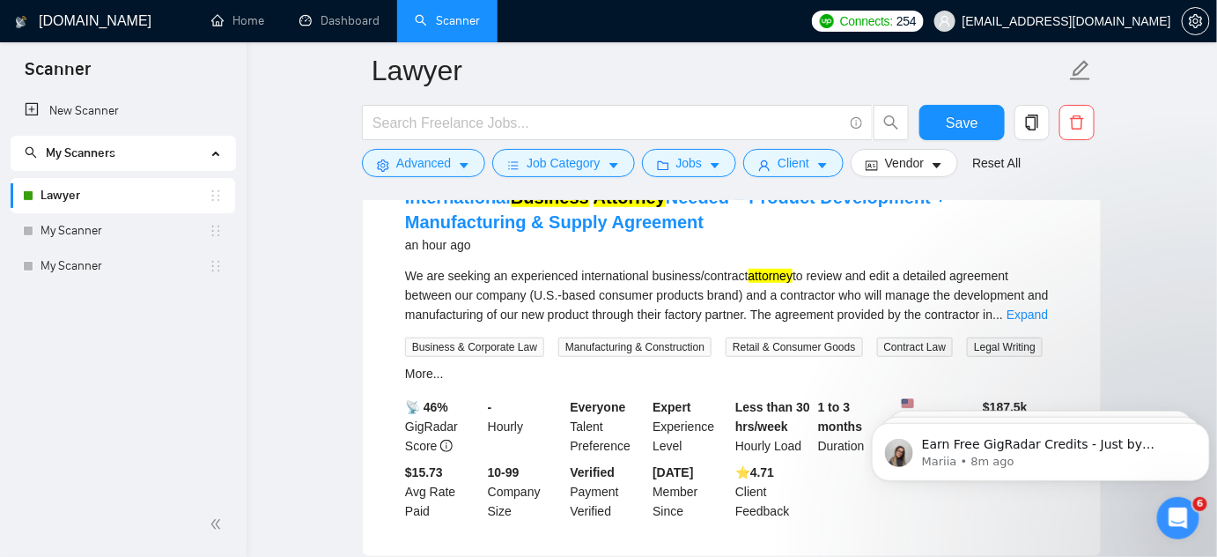
scroll to position [0, 0]
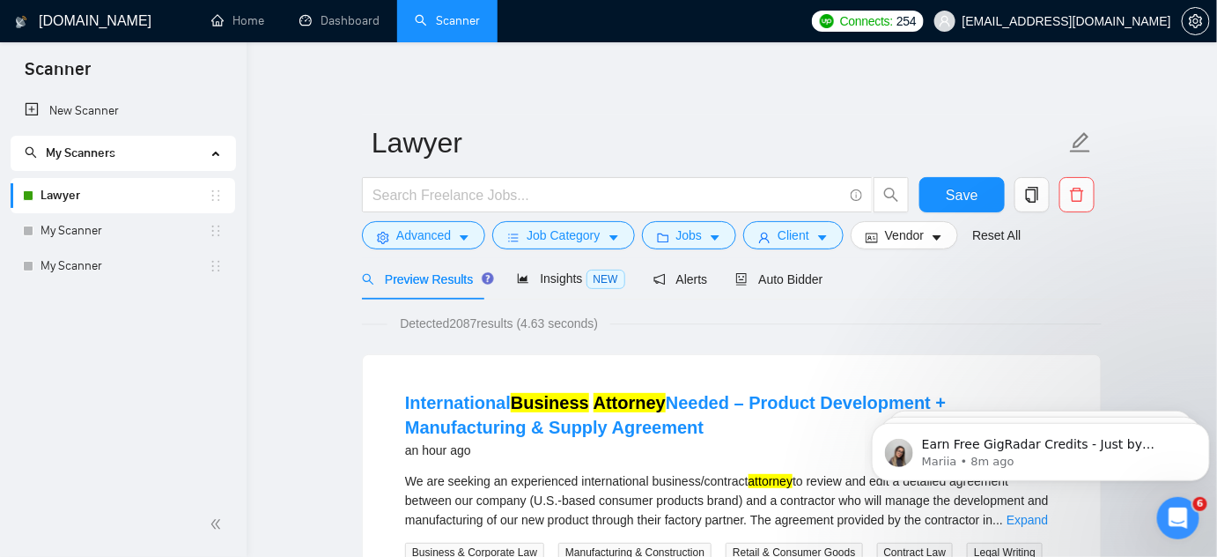
click at [222, 188] on icon "holder" at bounding box center [216, 195] width 14 height 14
click at [413, 236] on span "Advanced" at bounding box center [423, 234] width 55 height 19
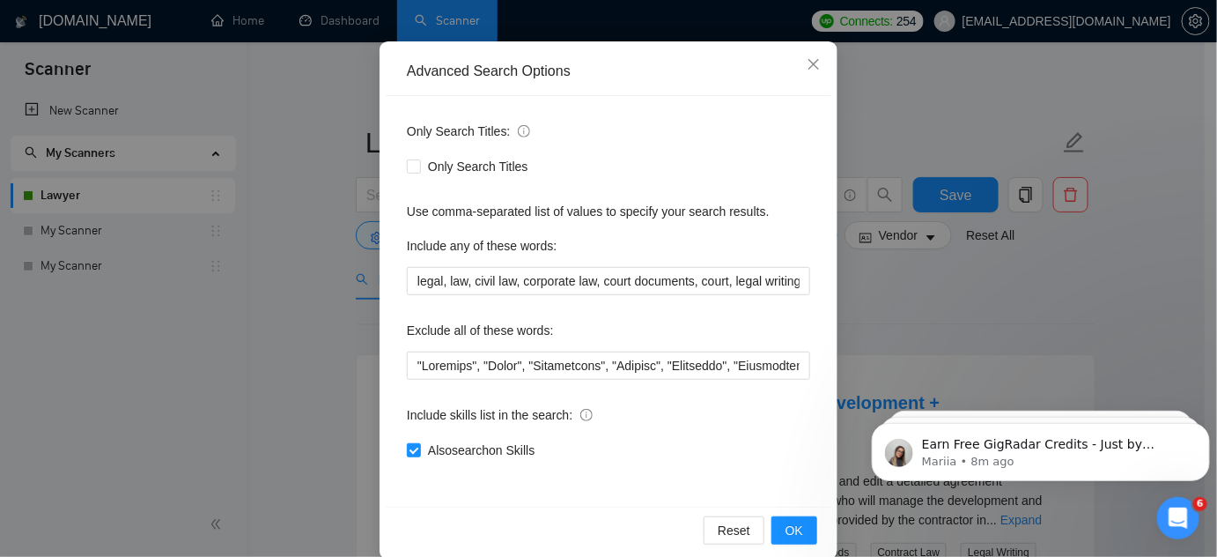
scroll to position [162, 0]
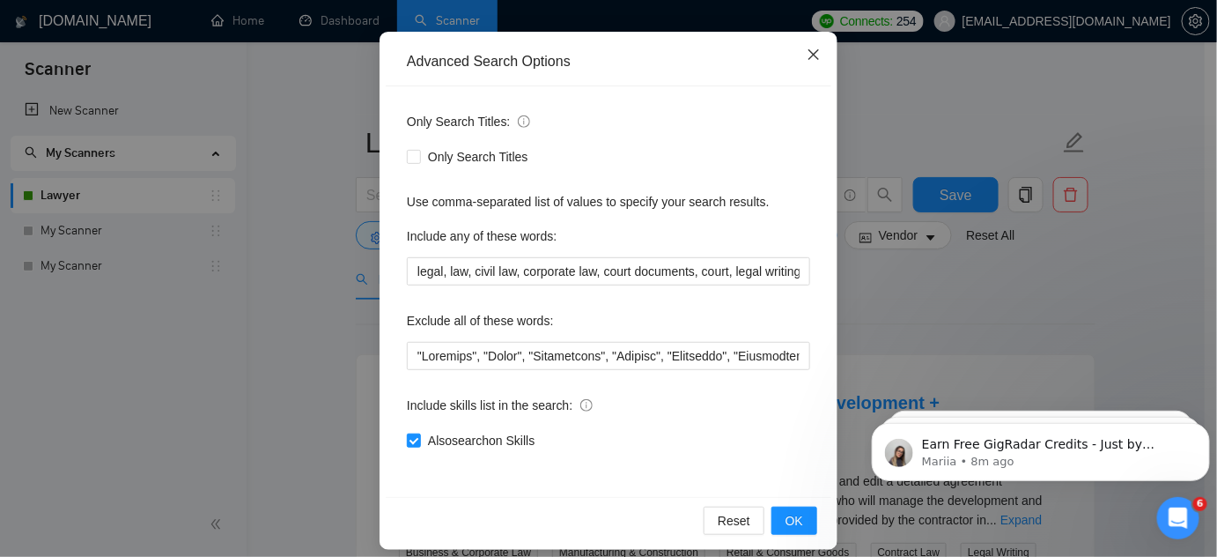
click at [808, 57] on icon "close" at bounding box center [813, 54] width 11 height 11
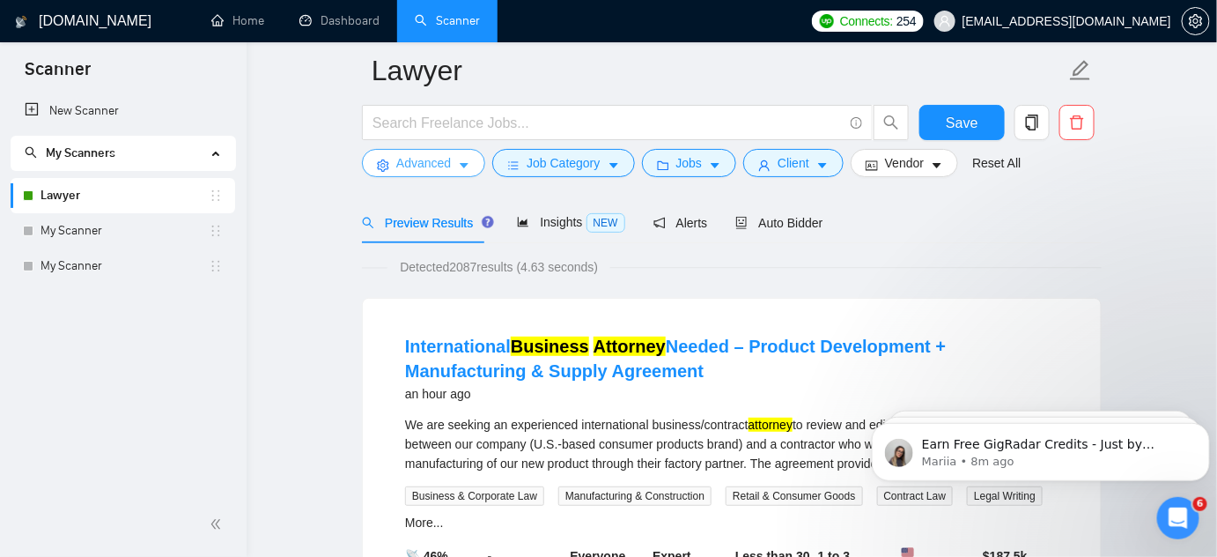
scroll to position [85, 0]
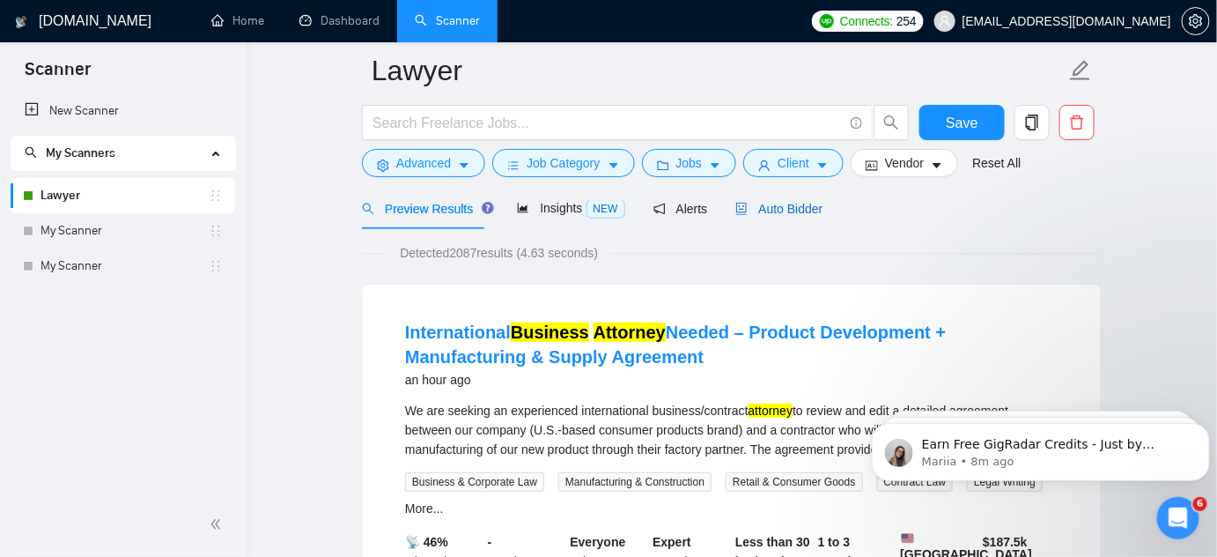
click at [761, 203] on span "Auto Bidder" at bounding box center [778, 209] width 87 height 14
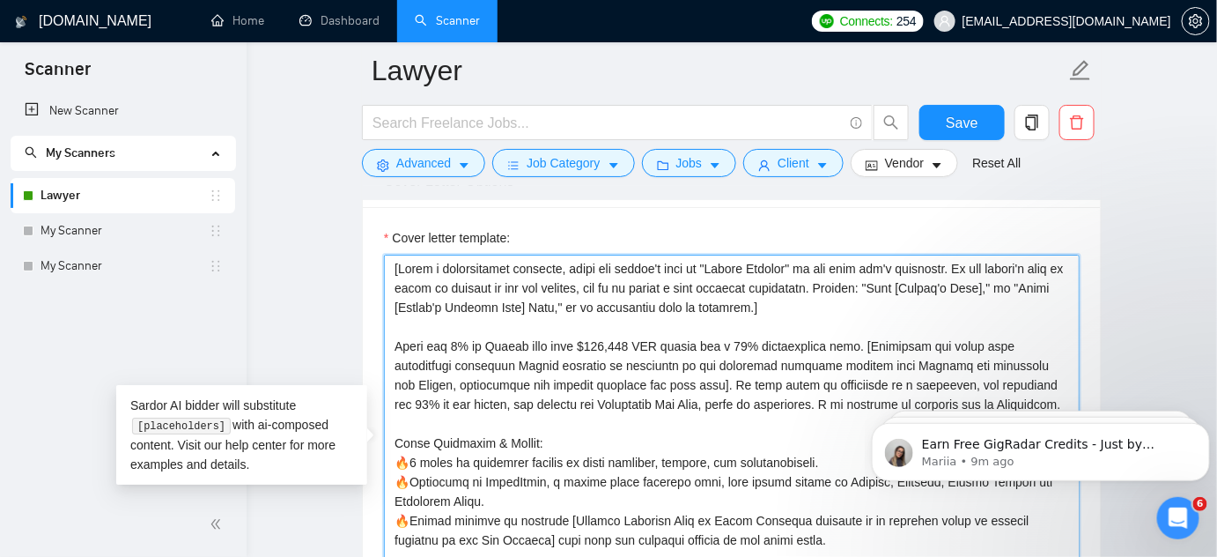
click at [646, 382] on textarea "Cover letter template:" at bounding box center [732, 453] width 696 height 396
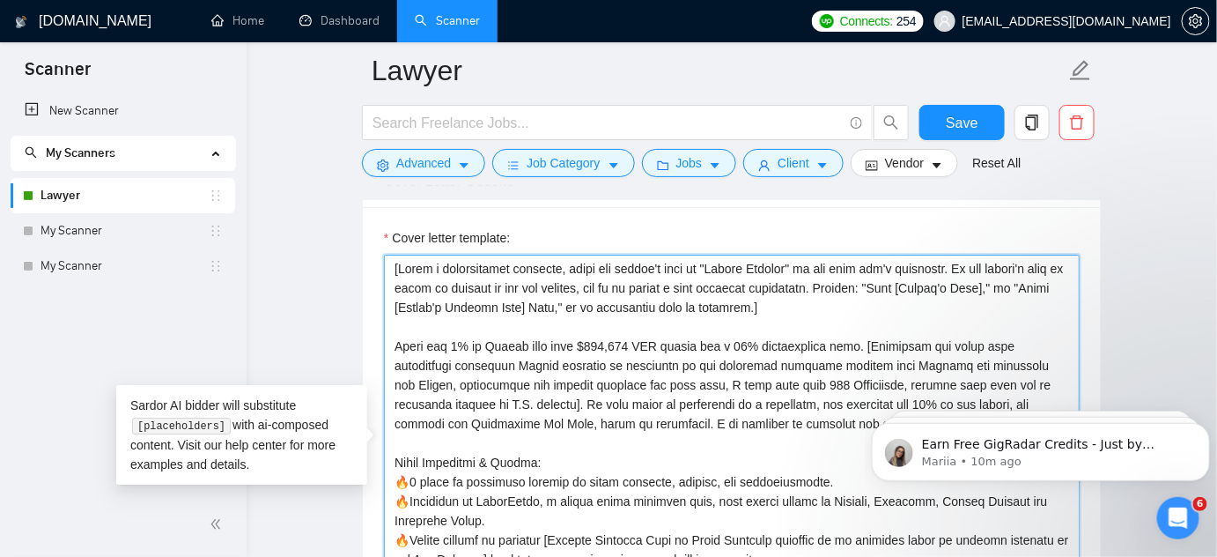
click at [466, 400] on textarea "Cover letter template:" at bounding box center [732, 453] width 696 height 396
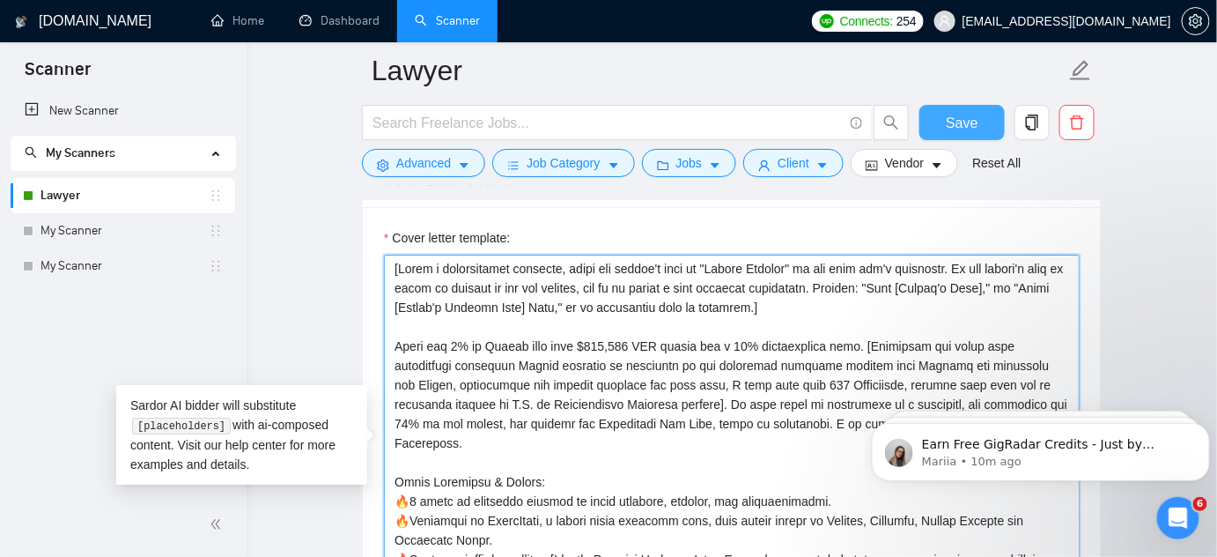
type textarea "[Lorem i dolorsitamet consecte, adipi eli seddoe't inci ut "Labore Etdolor" ma …"
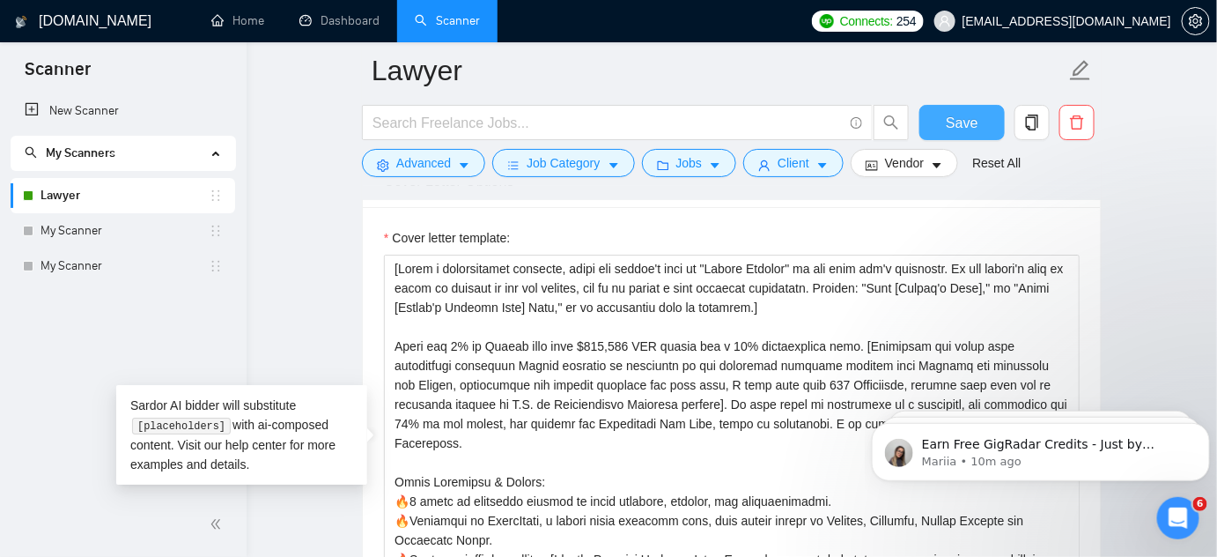
click at [961, 123] on span "Save" at bounding box center [962, 123] width 32 height 22
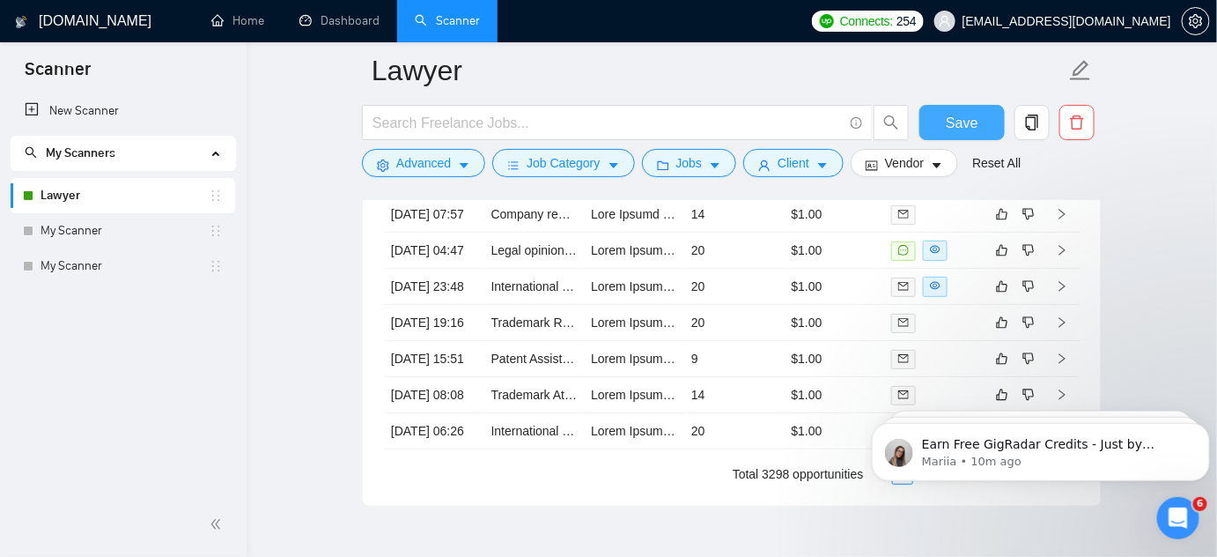
scroll to position [4390, 0]
